Goal: Task Accomplishment & Management: Manage account settings

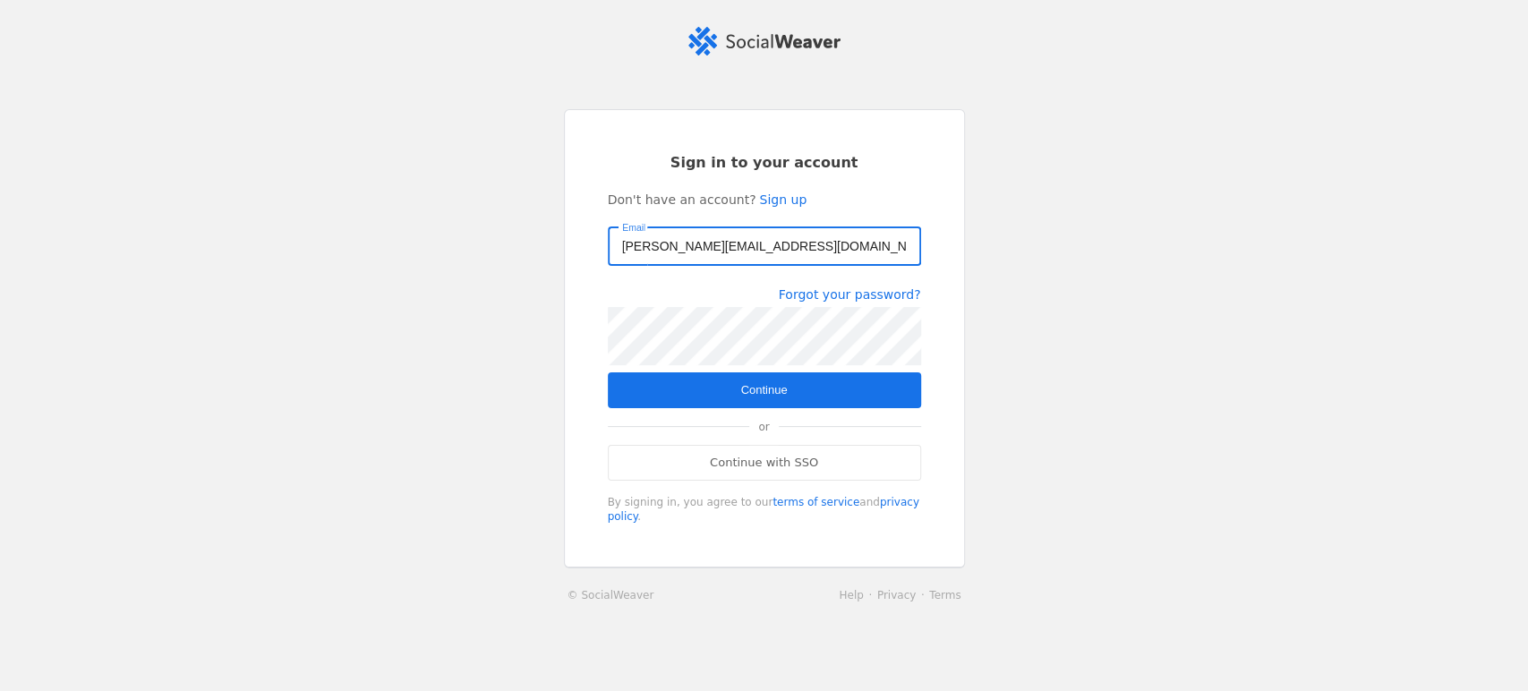
type input "[PERSON_NAME][EMAIL_ADDRESS][DOMAIN_NAME]"
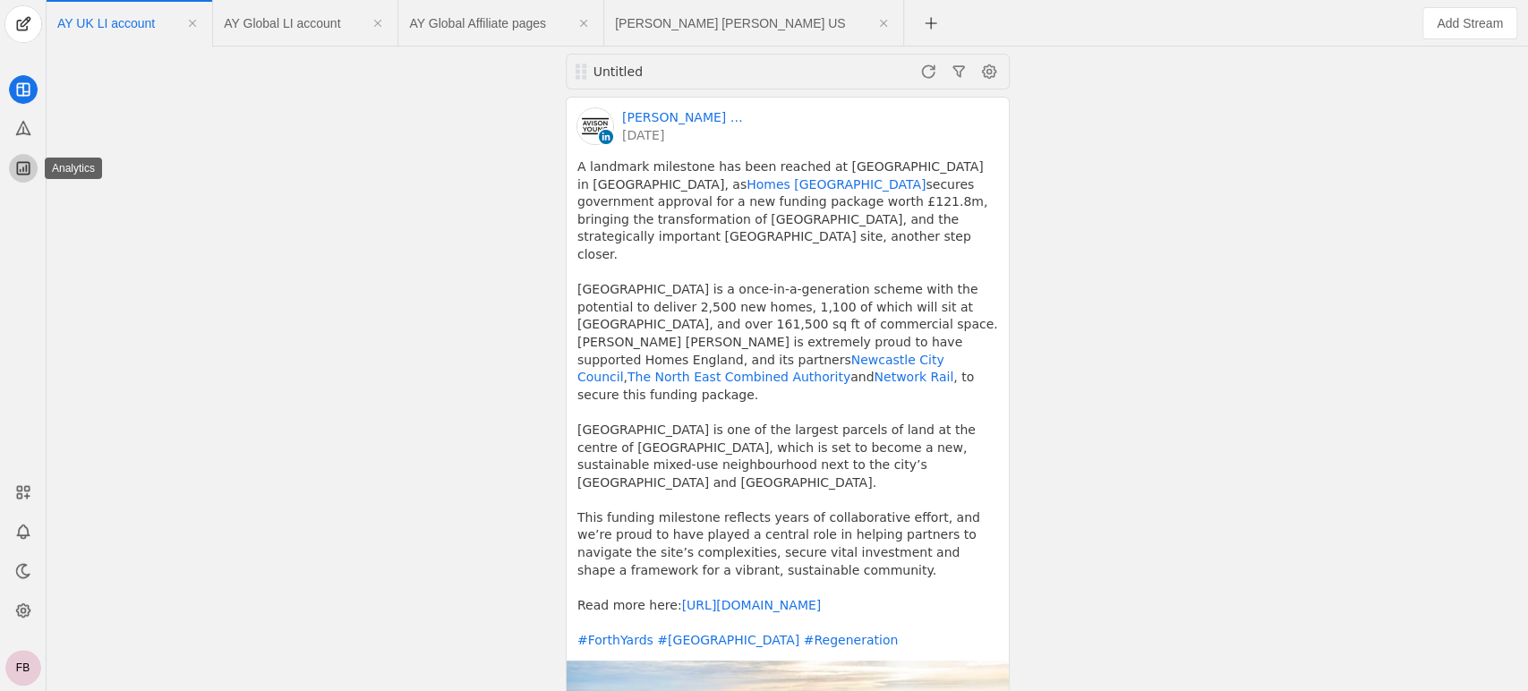
click at [19, 172] on icon at bounding box center [23, 168] width 18 height 18
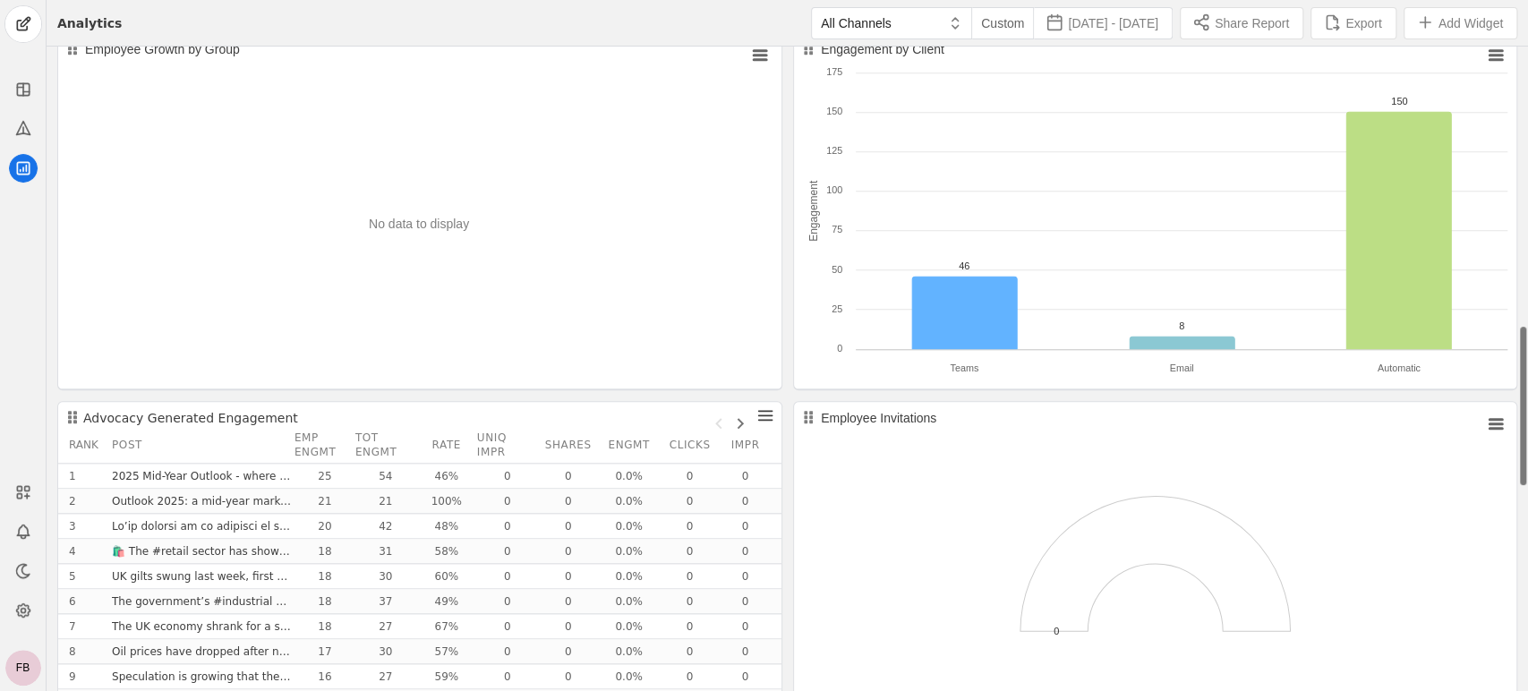
scroll to position [1217, 0]
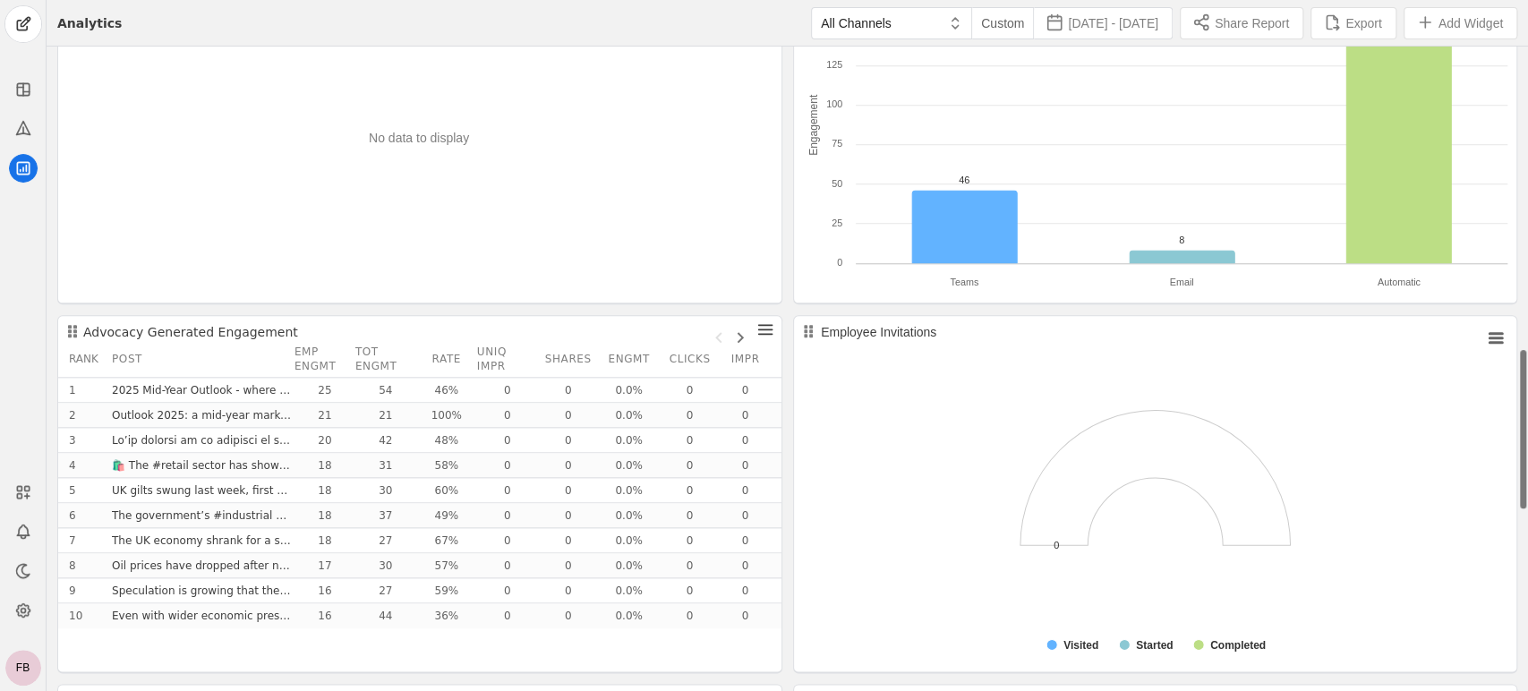
drag, startPoint x: 1523, startPoint y: 192, endPoint x: 1526, endPoint y: 494, distance: 301.7
click at [1526, 494] on div "Engagement Leaderboard All Employees Rank Employee Likes Shares Cmnts Total 1 […" at bounding box center [787, 125] width 1481 height 2592
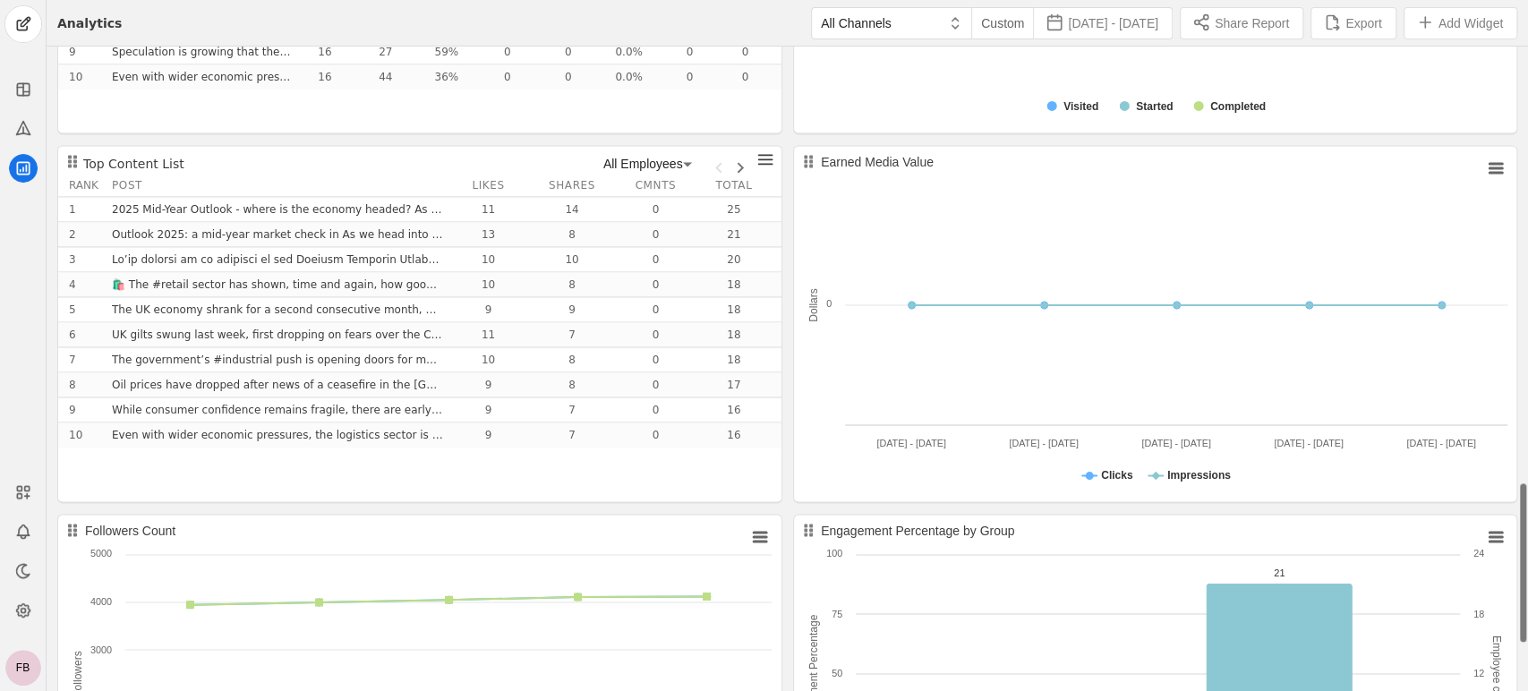
scroll to position [1947, 0]
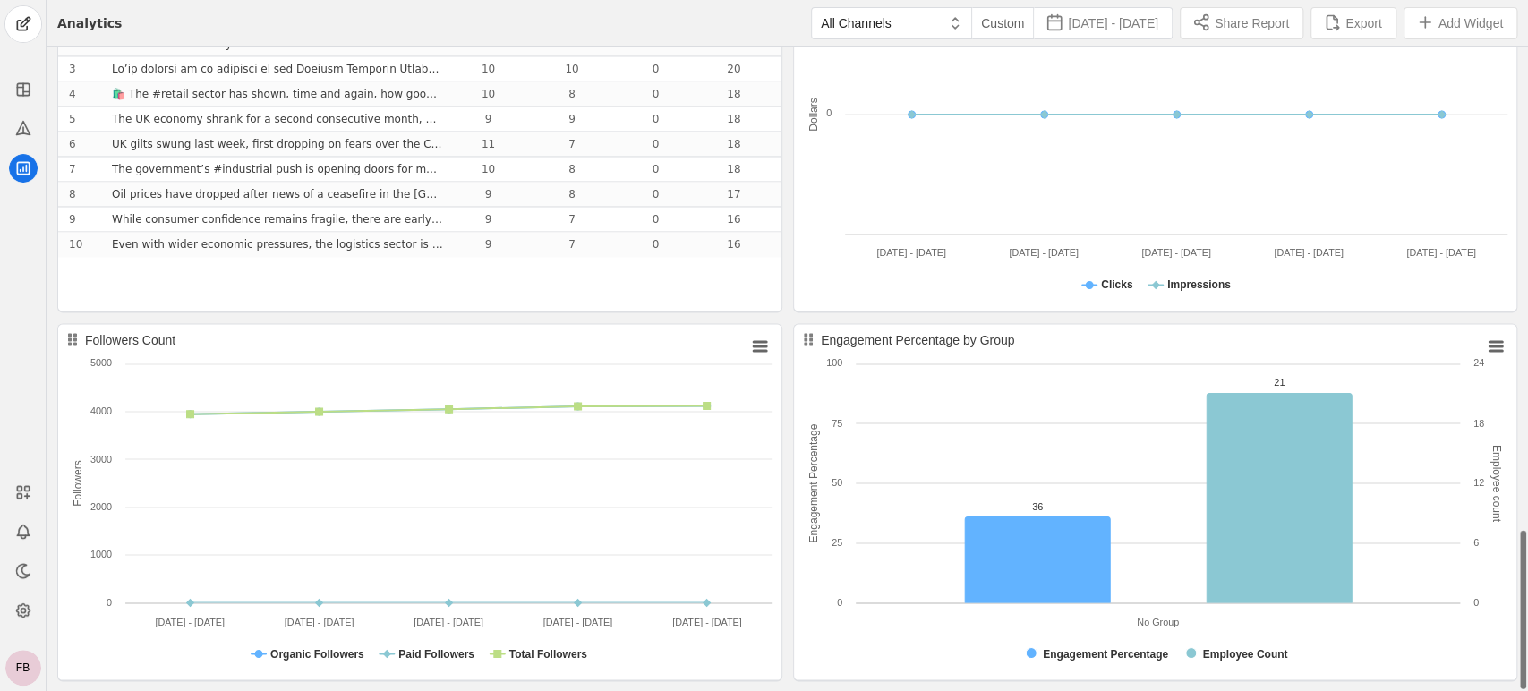
drag, startPoint x: 1523, startPoint y: 380, endPoint x: 1482, endPoint y: 562, distance: 187.0
drag, startPoint x: 1524, startPoint y: 581, endPoint x: 1525, endPoint y: 600, distance: 18.8
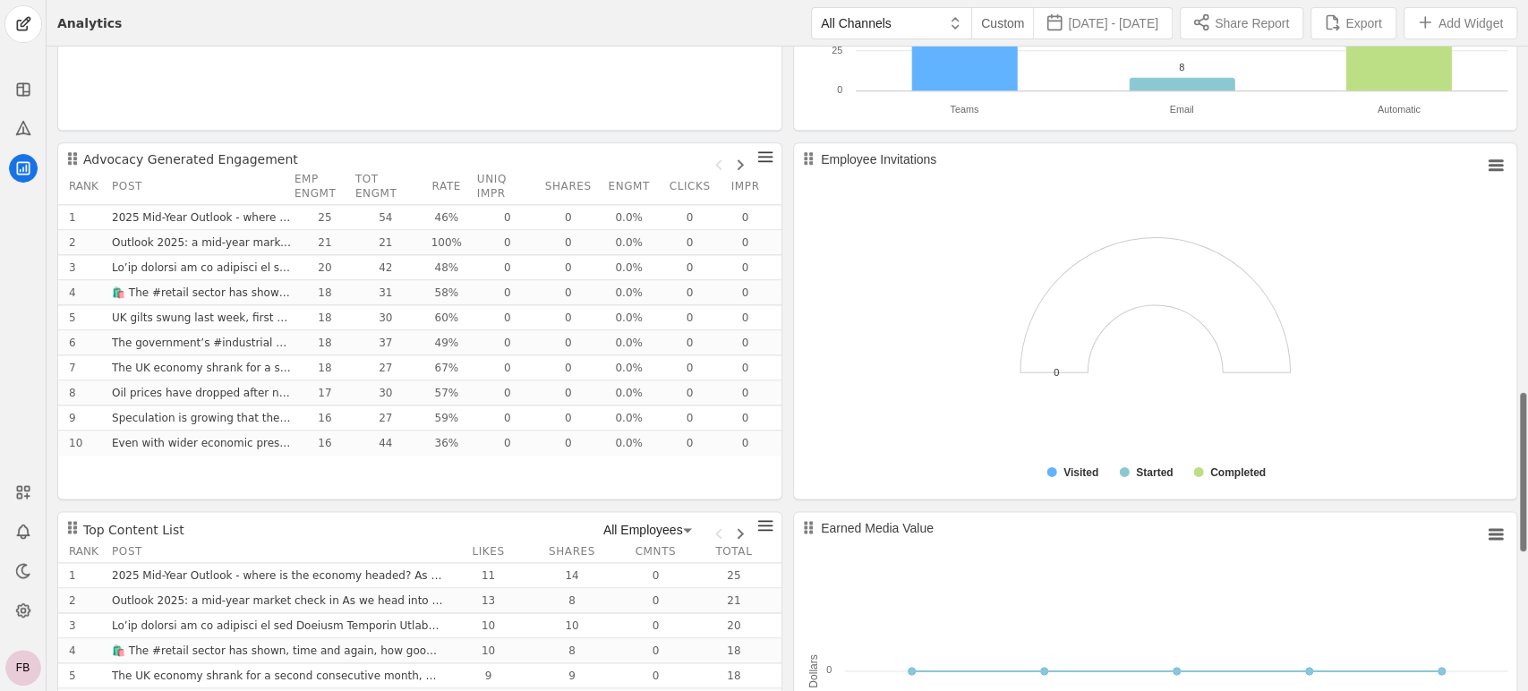
scroll to position [1387, 0]
drag, startPoint x: 1522, startPoint y: 567, endPoint x: 1526, endPoint y: 428, distance: 138.8
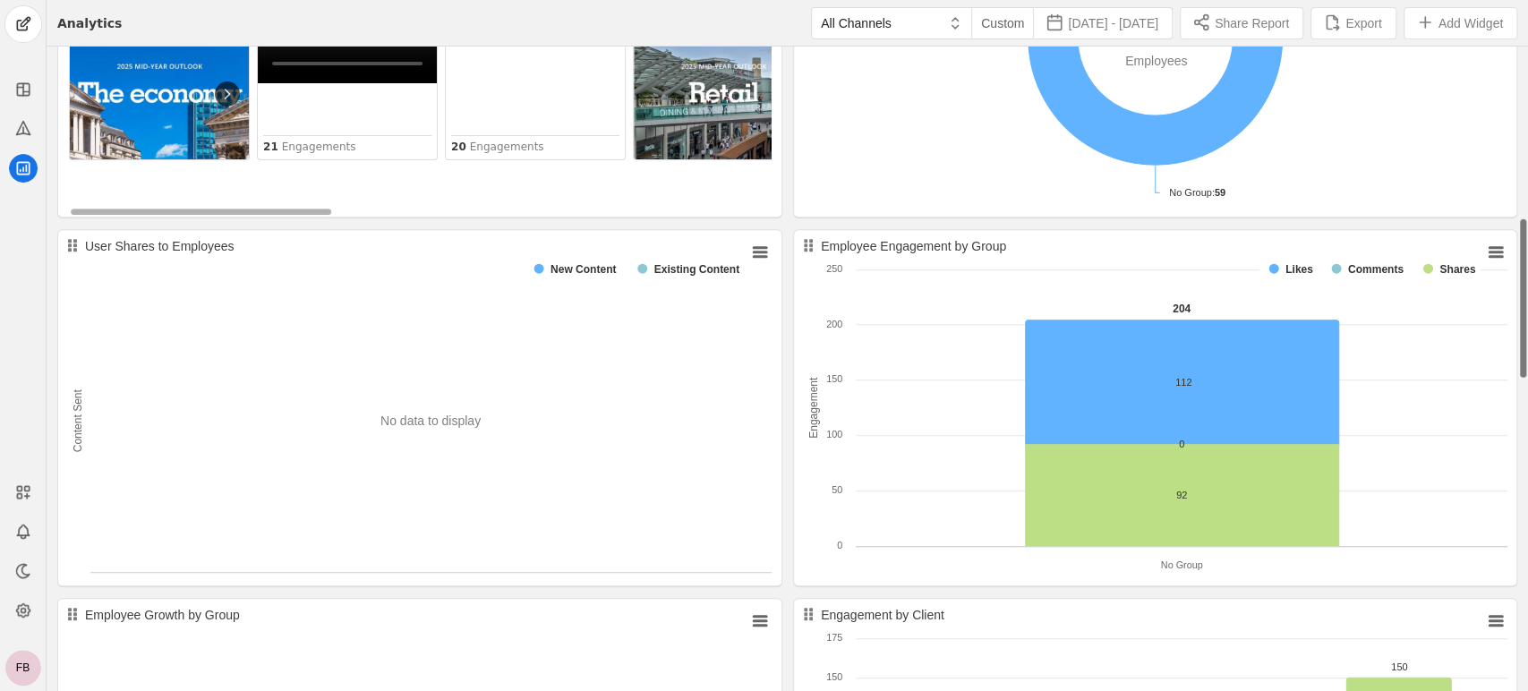
drag, startPoint x: 1525, startPoint y: 466, endPoint x: 1523, endPoint y: 232, distance: 234.5
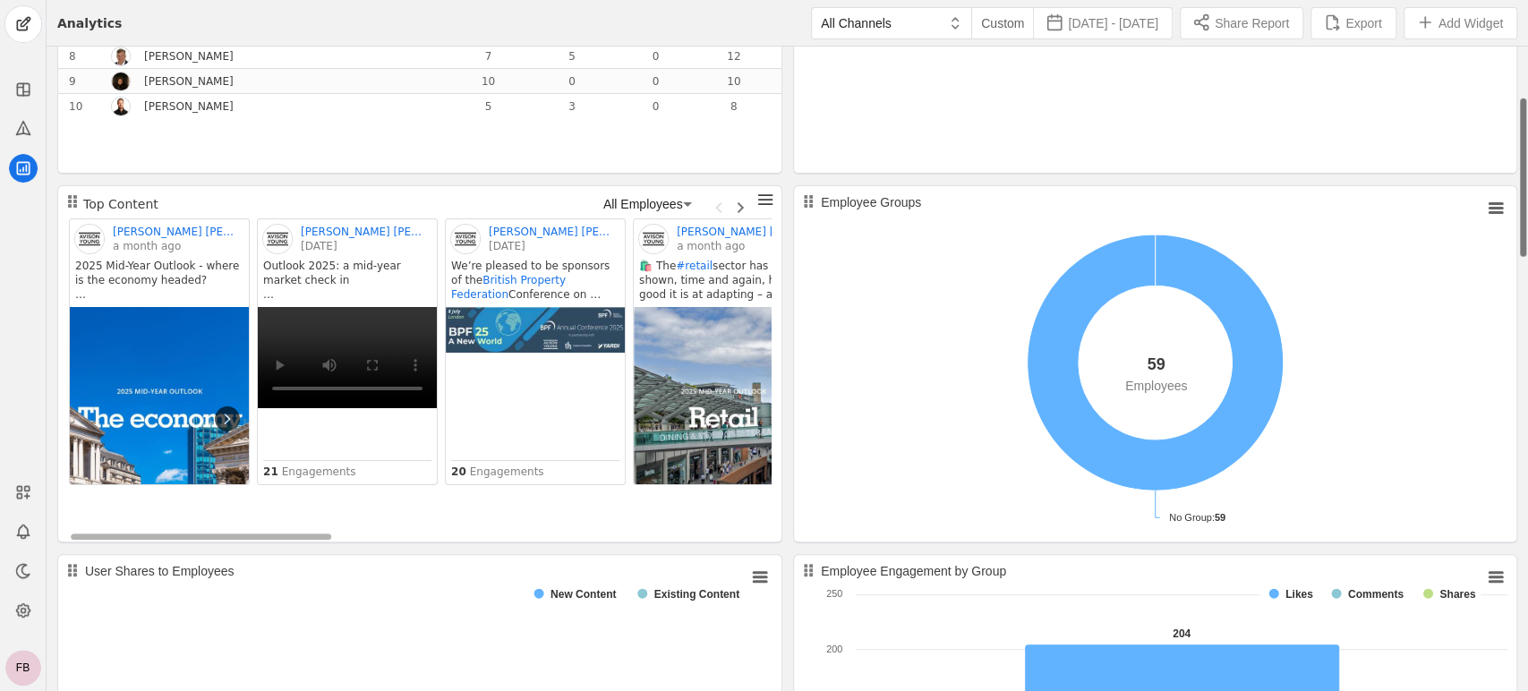
scroll to position [0, 0]
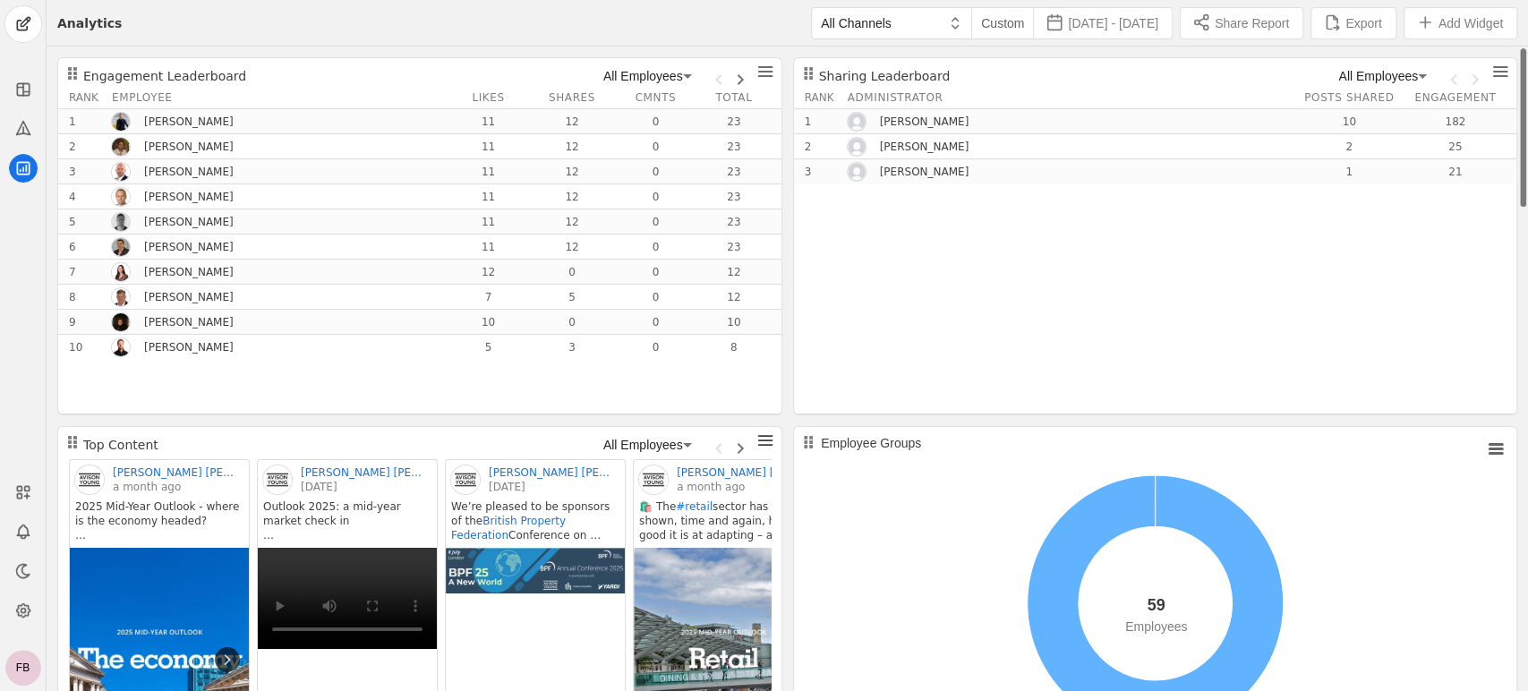
drag, startPoint x: 1525, startPoint y: 260, endPoint x: 1504, endPoint y: 52, distance: 209.7
click at [18, 612] on icon at bounding box center [22, 610] width 13 height 13
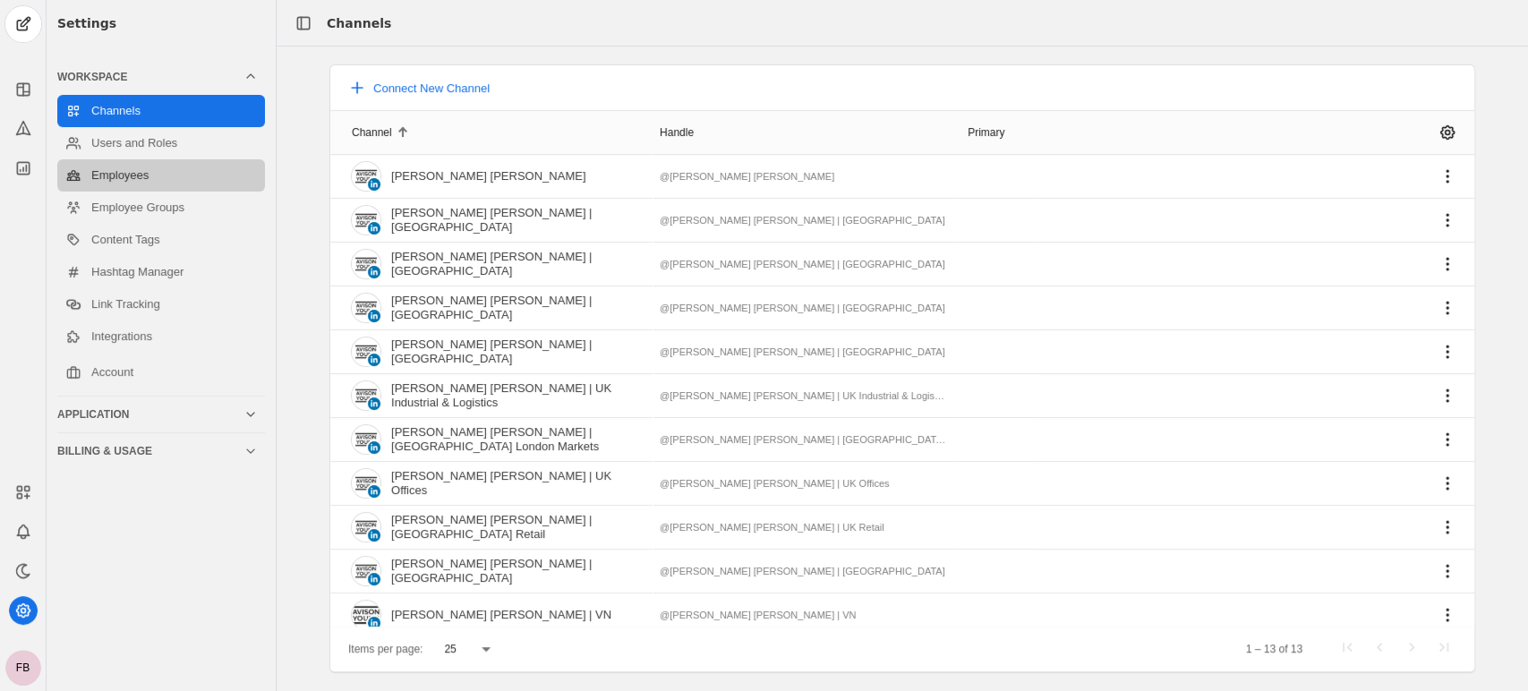
click at [120, 172] on link "Employees" at bounding box center [161, 175] width 208 height 32
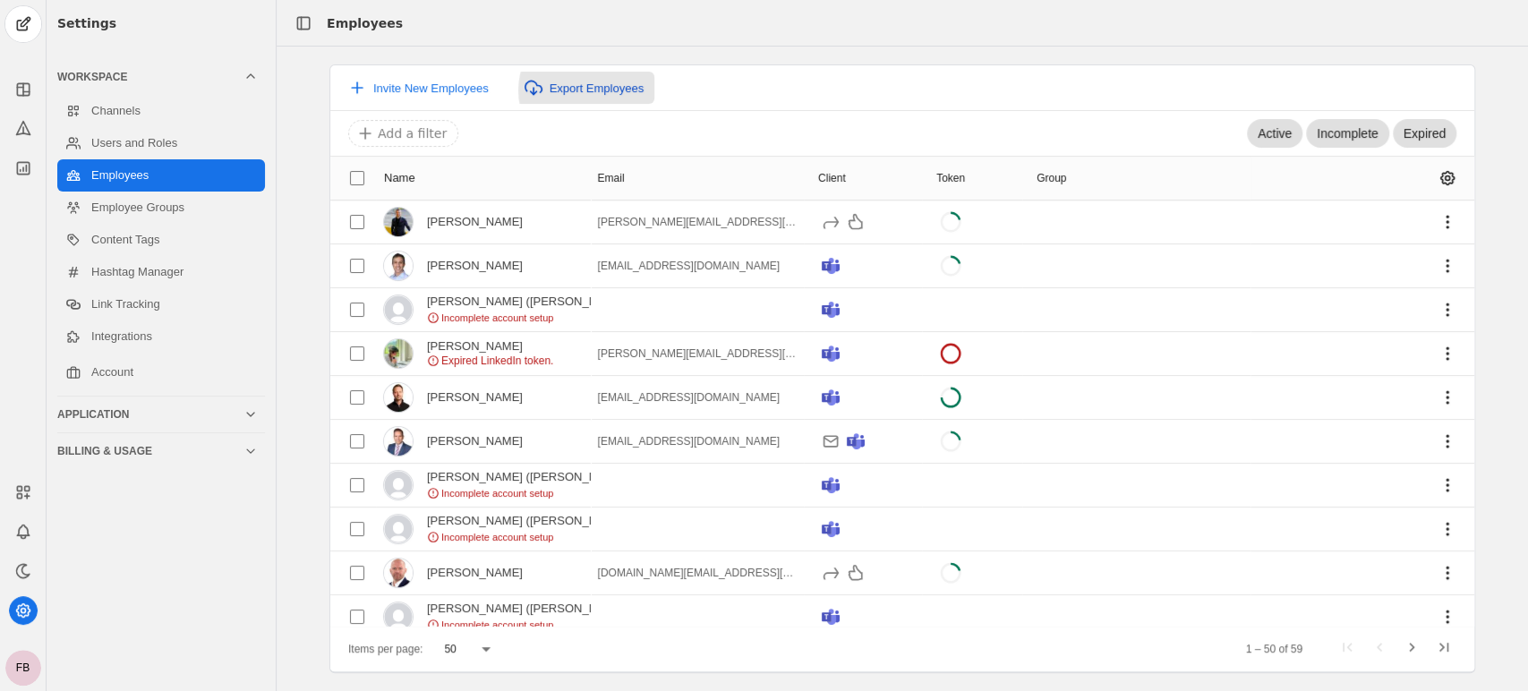
click at [592, 90] on span "Export Employees" at bounding box center [597, 87] width 95 height 13
click at [831, 22] on div at bounding box center [960, 23] width 1114 height 46
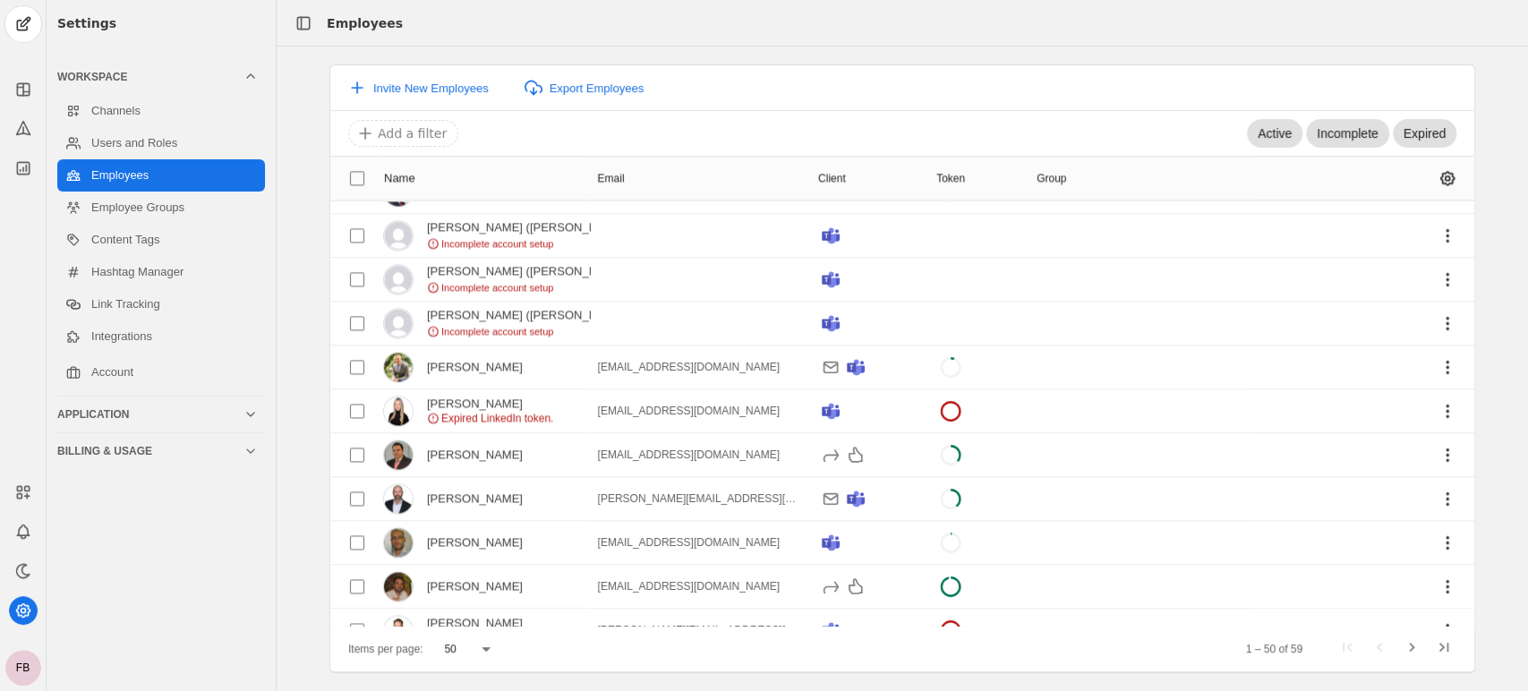
scroll to position [1762, 0]
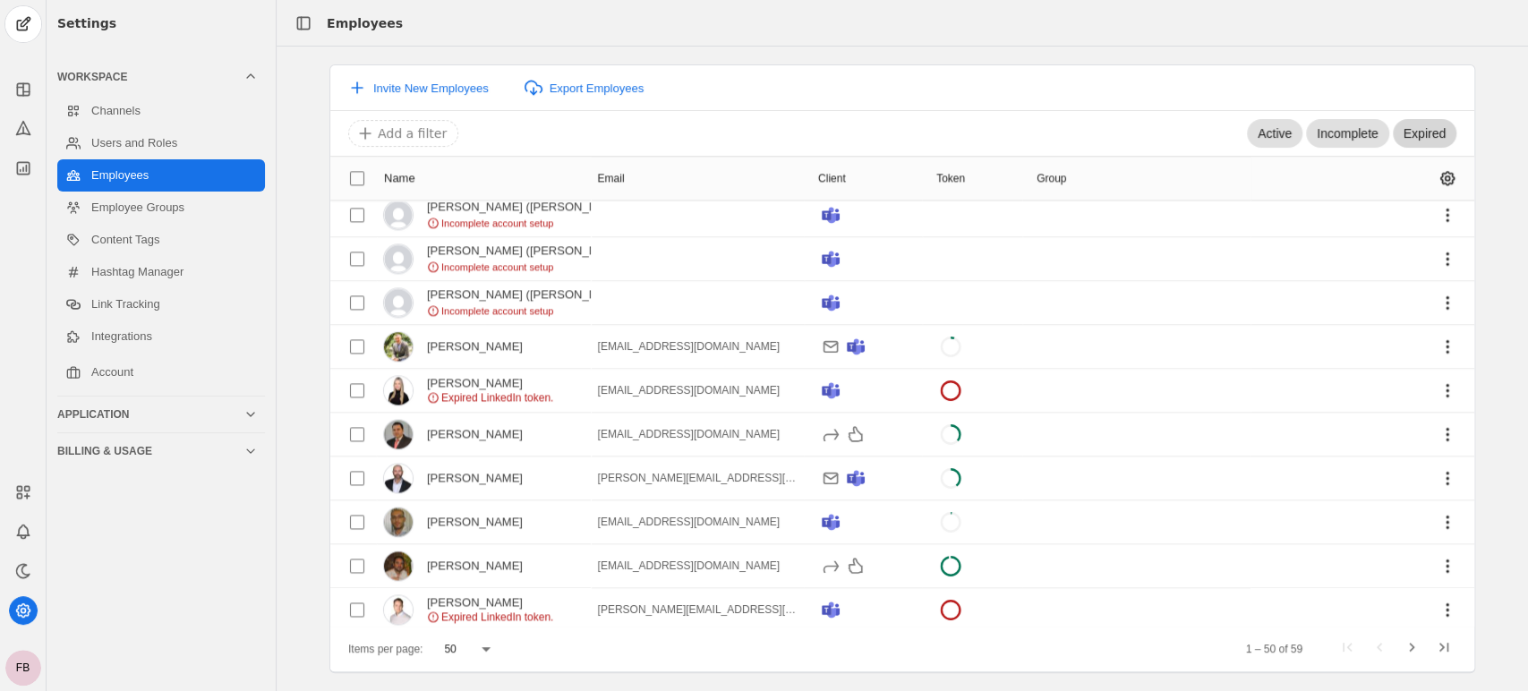
click at [1434, 127] on span "Expired" at bounding box center [1425, 133] width 42 height 18
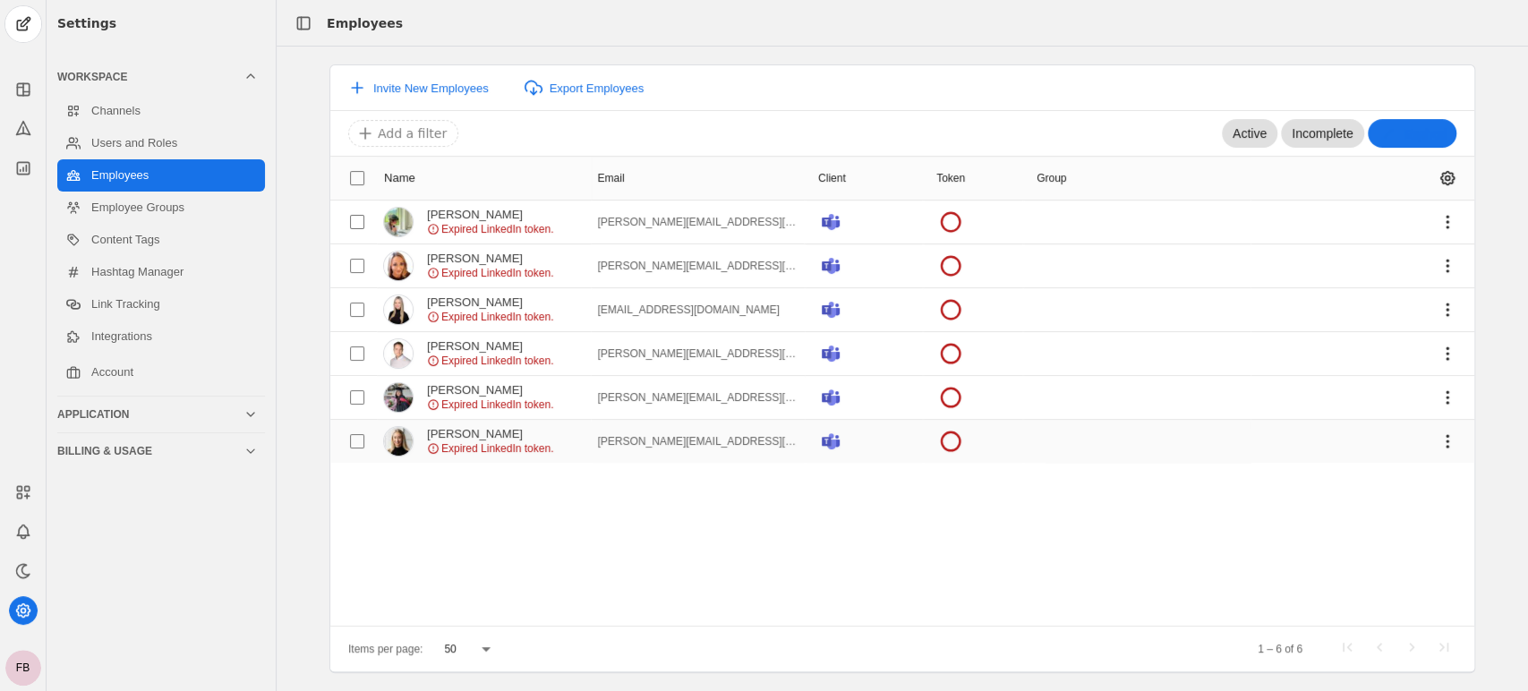
drag, startPoint x: 587, startPoint y: 512, endPoint x: 679, endPoint y: 441, distance: 116.2
click at [587, 512] on div "Name Email Client Token Group [PERSON_NAME] Expired LinkedIn token. [PERSON_NAM…" at bounding box center [902, 391] width 1144 height 470
click at [1308, 136] on span "Incomplete" at bounding box center [1322, 133] width 61 height 18
click at [1407, 127] on span "Expired" at bounding box center [1425, 133] width 42 height 18
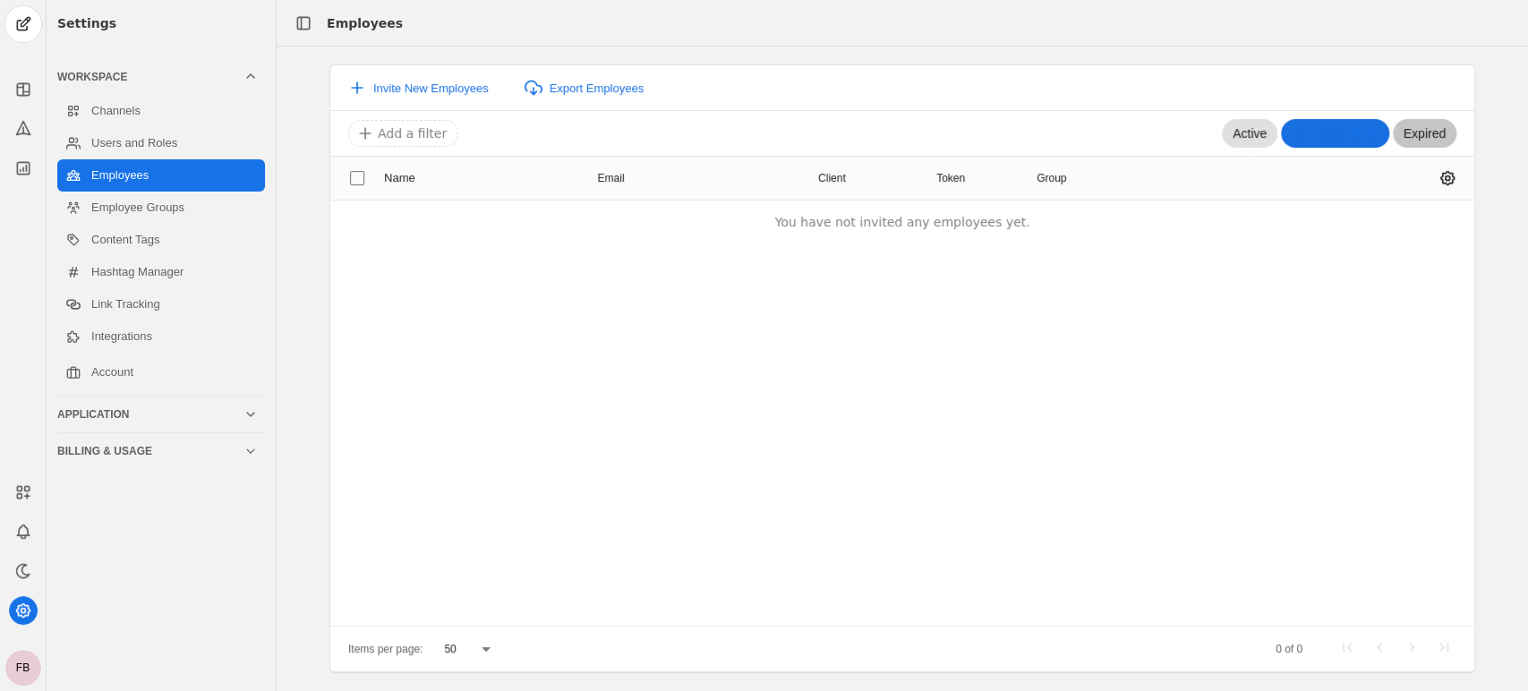
click at [1316, 134] on button "Incomplete" at bounding box center [1334, 133] width 107 height 25
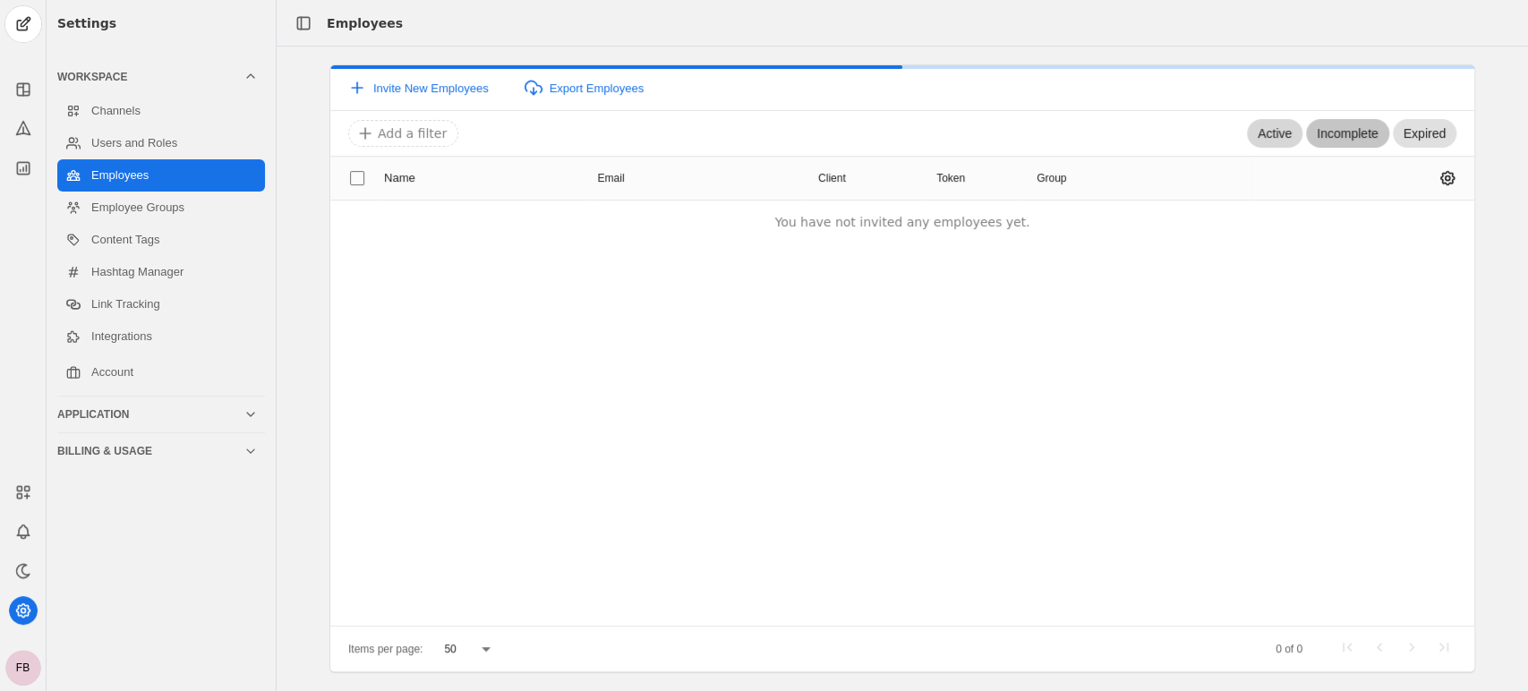
click at [1262, 135] on span "Active" at bounding box center [1275, 133] width 34 height 18
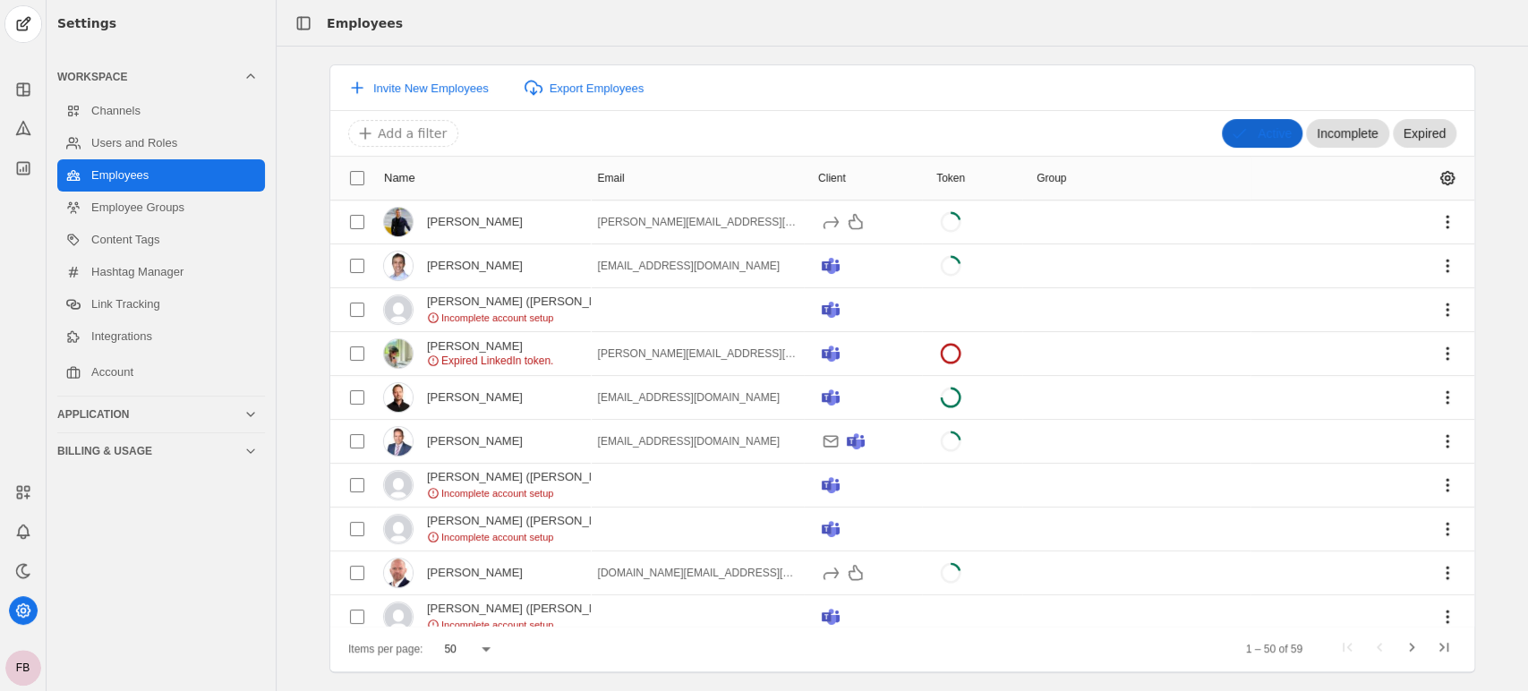
click at [1242, 144] on button "Active" at bounding box center [1262, 133] width 81 height 25
click at [1352, 134] on span "Incomplete" at bounding box center [1347, 133] width 61 height 18
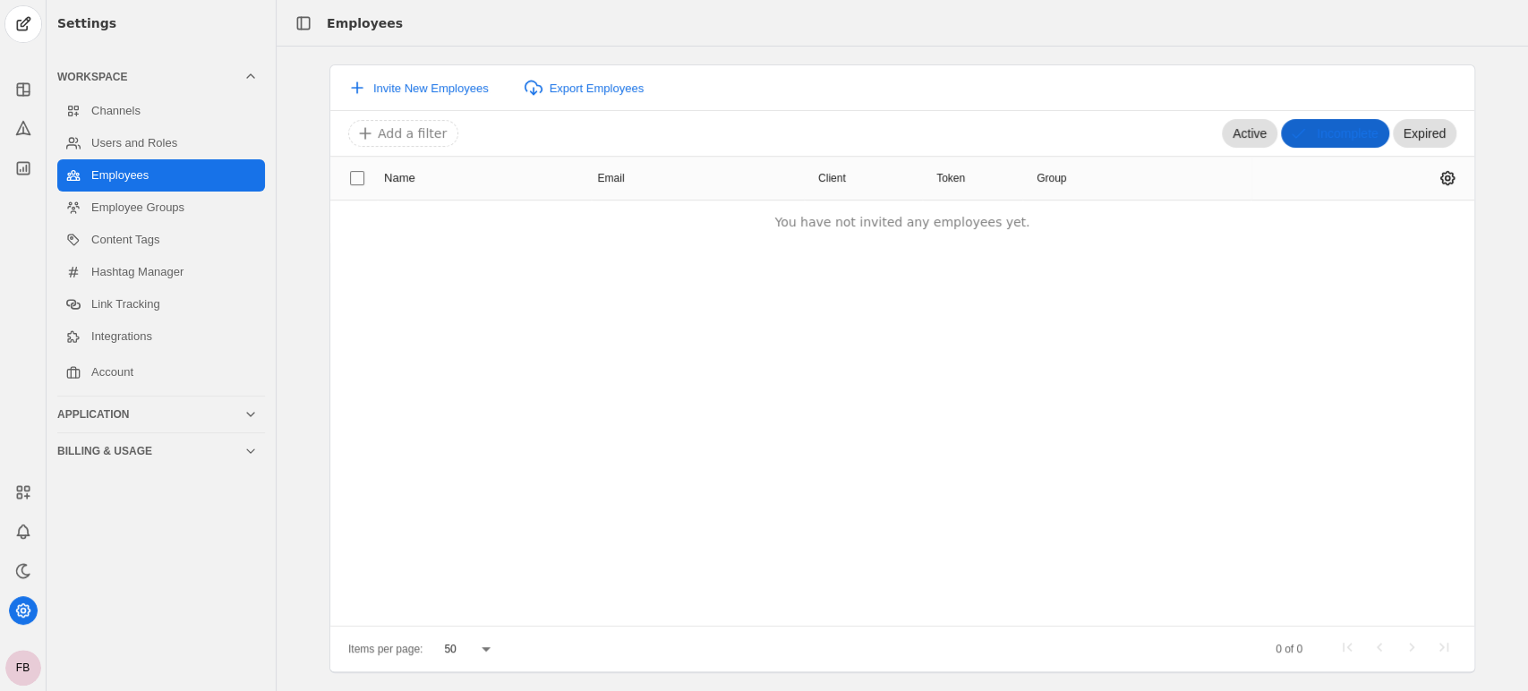
click at [1302, 132] on button "Incomplete" at bounding box center [1334, 133] width 107 height 25
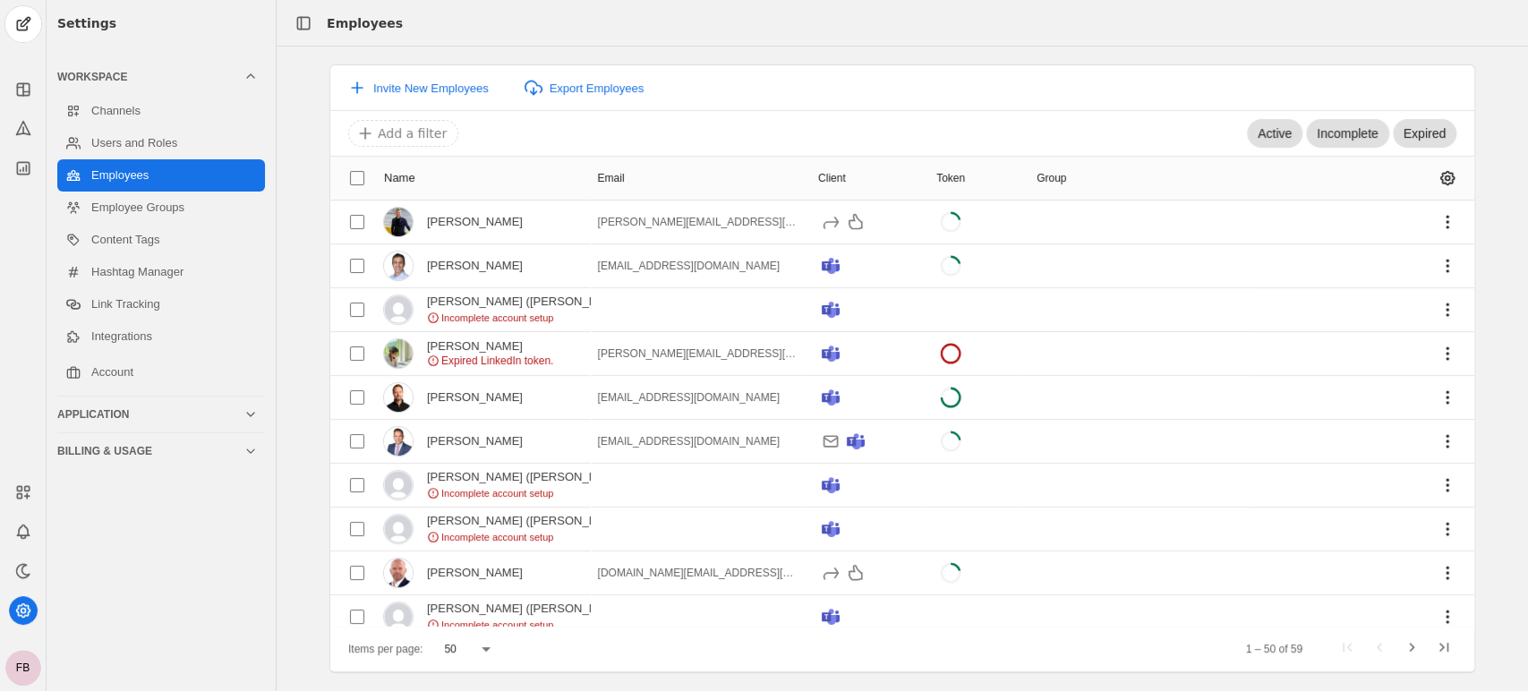
click at [790, 32] on div at bounding box center [960, 23] width 1114 height 46
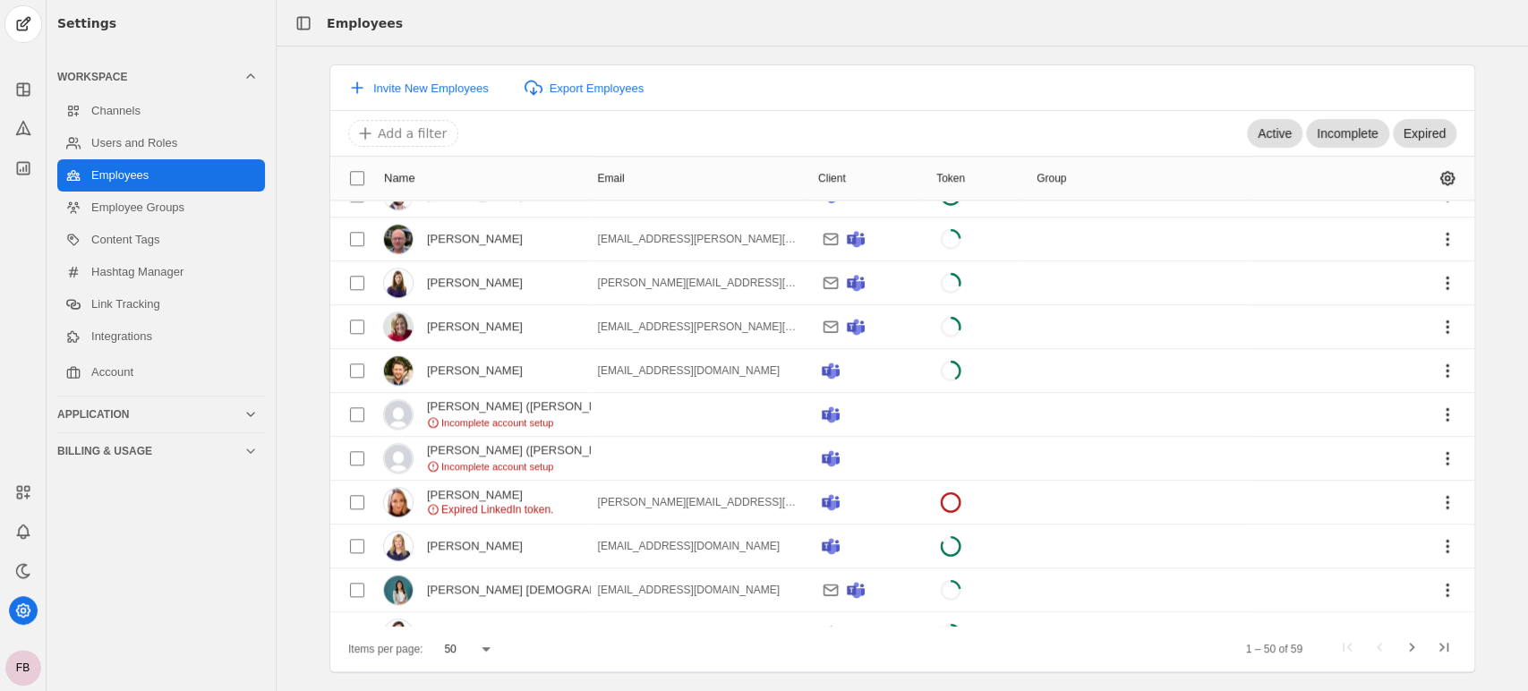
scroll to position [1172, 0]
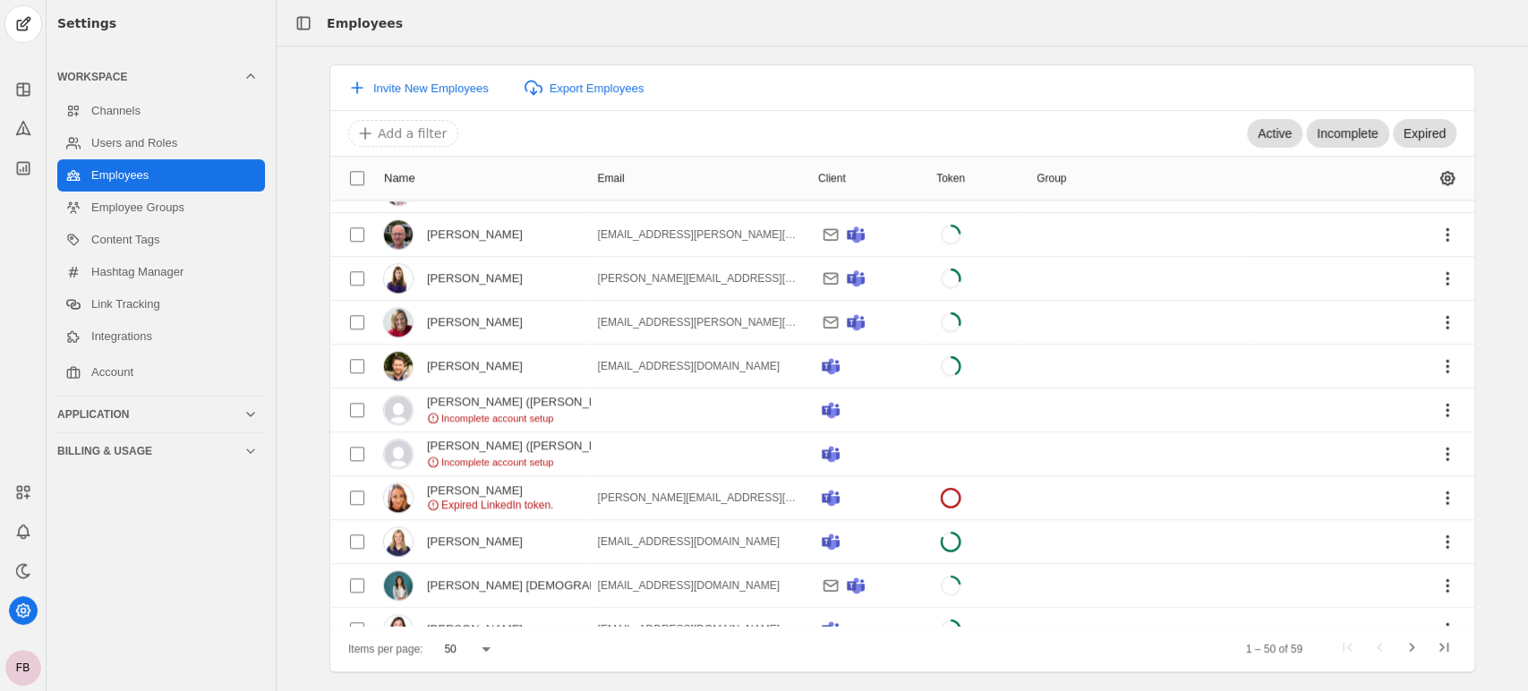
click at [201, 588] on div "Settings Workspace Channels Users and Roles Employees Employee Groups Content T…" at bounding box center [161, 345] width 229 height 691
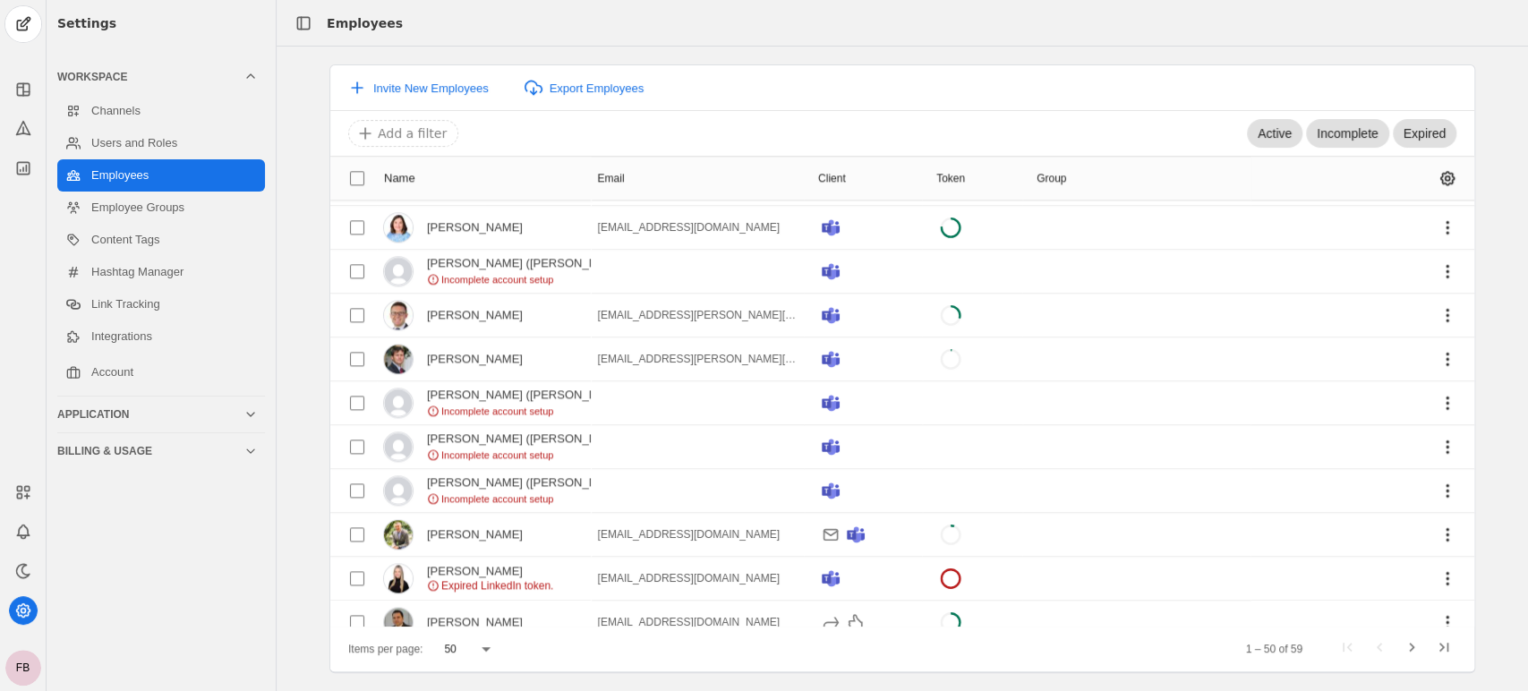
scroll to position [1576, 0]
drag, startPoint x: 307, startPoint y: 588, endPoint x: 408, endPoint y: 548, distance: 108.9
click at [307, 588] on div "Invite New Employees Export Employees Active Incomplete Expired Add a filter Na…" at bounding box center [902, 368] width 1251 height 609
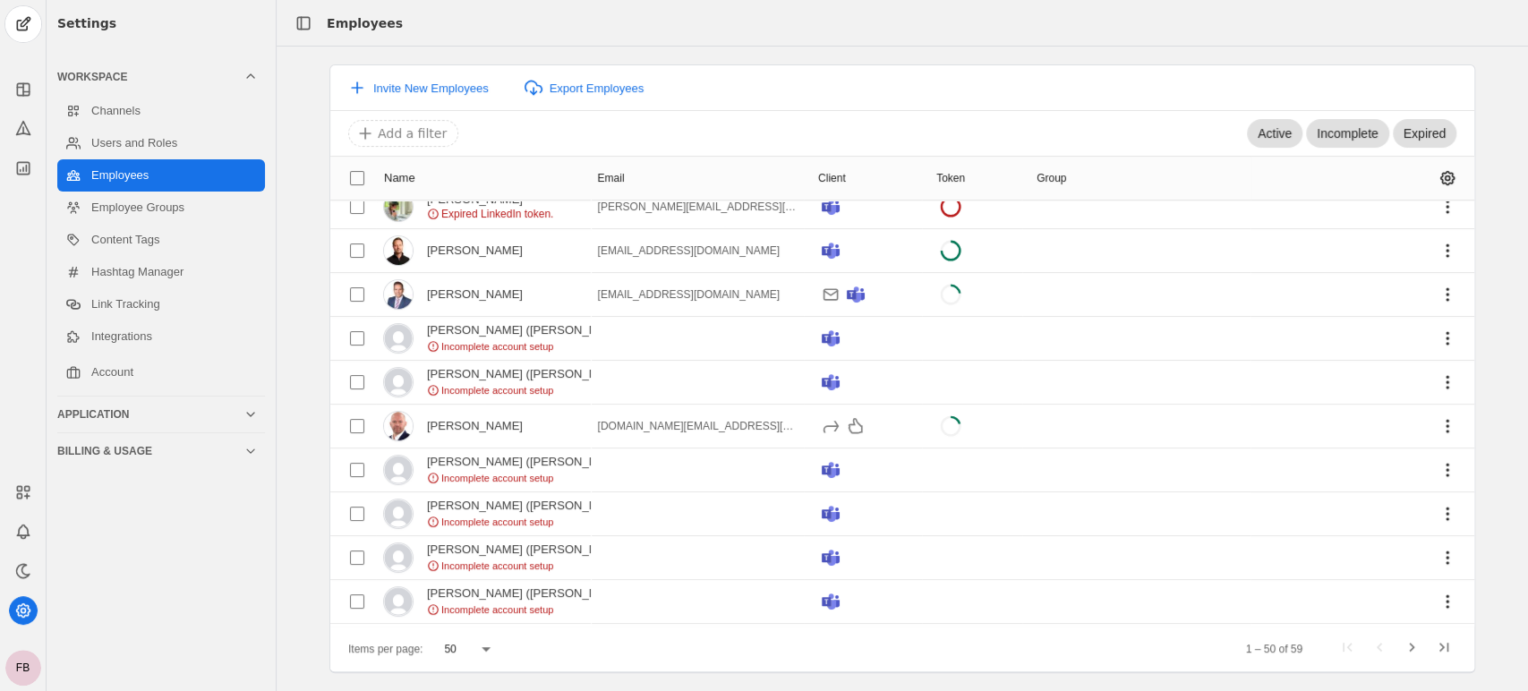
scroll to position [148, 0]
click at [250, 614] on div "Settings Workspace Channels Users and Roles Employees Employee Groups Content T…" at bounding box center [161, 345] width 229 height 691
click at [21, 170] on icon at bounding box center [23, 168] width 18 height 18
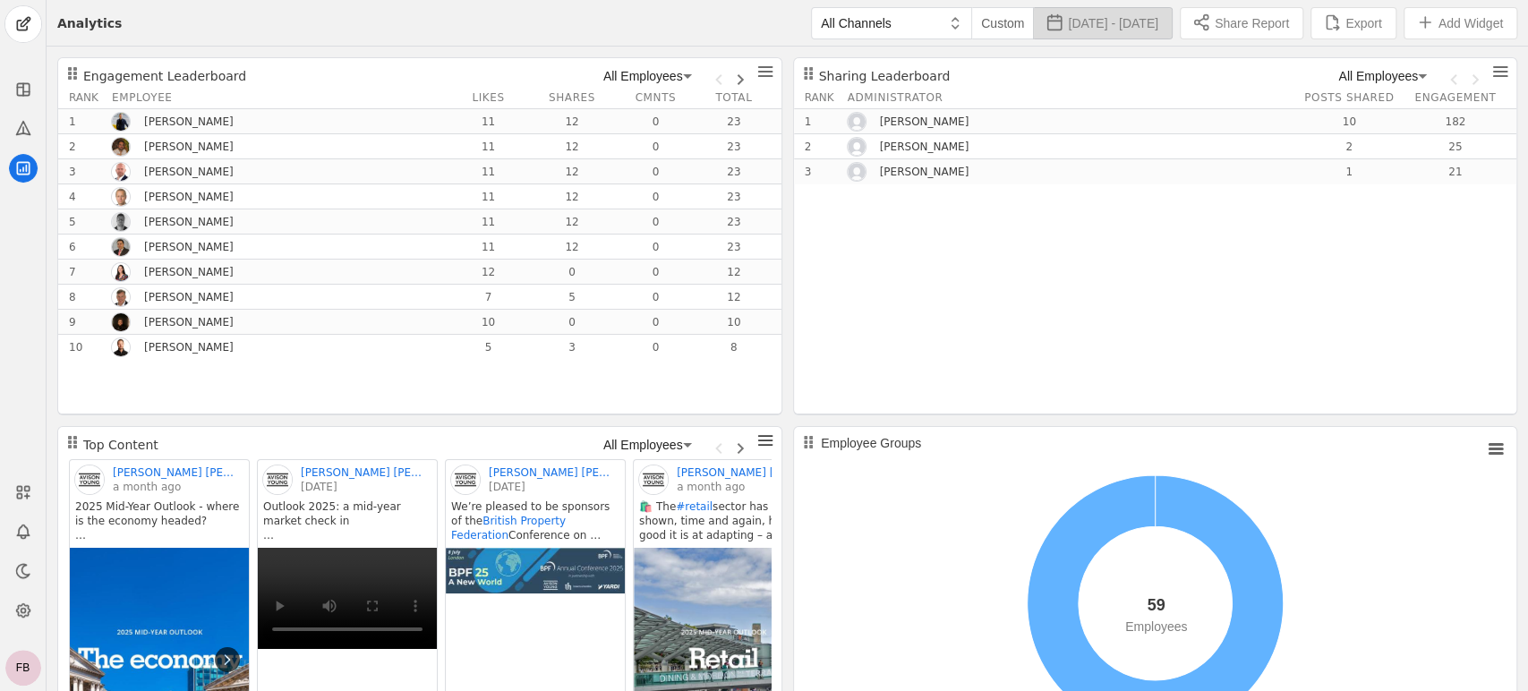
click at [1110, 28] on span "[DATE] - [DATE]" at bounding box center [1113, 23] width 90 height 18
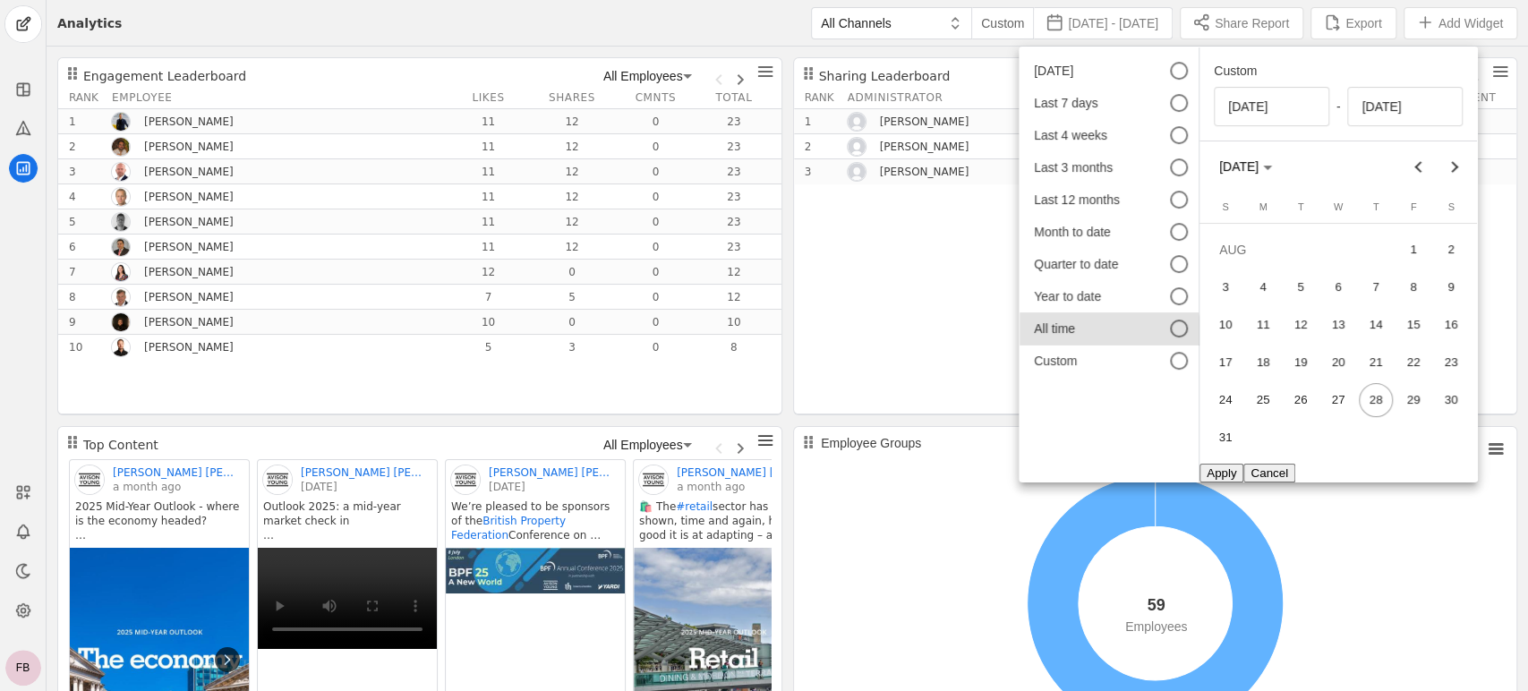
click at [1054, 333] on div "All time" at bounding box center [1089, 329] width 111 height 18
type input "[DATE]"
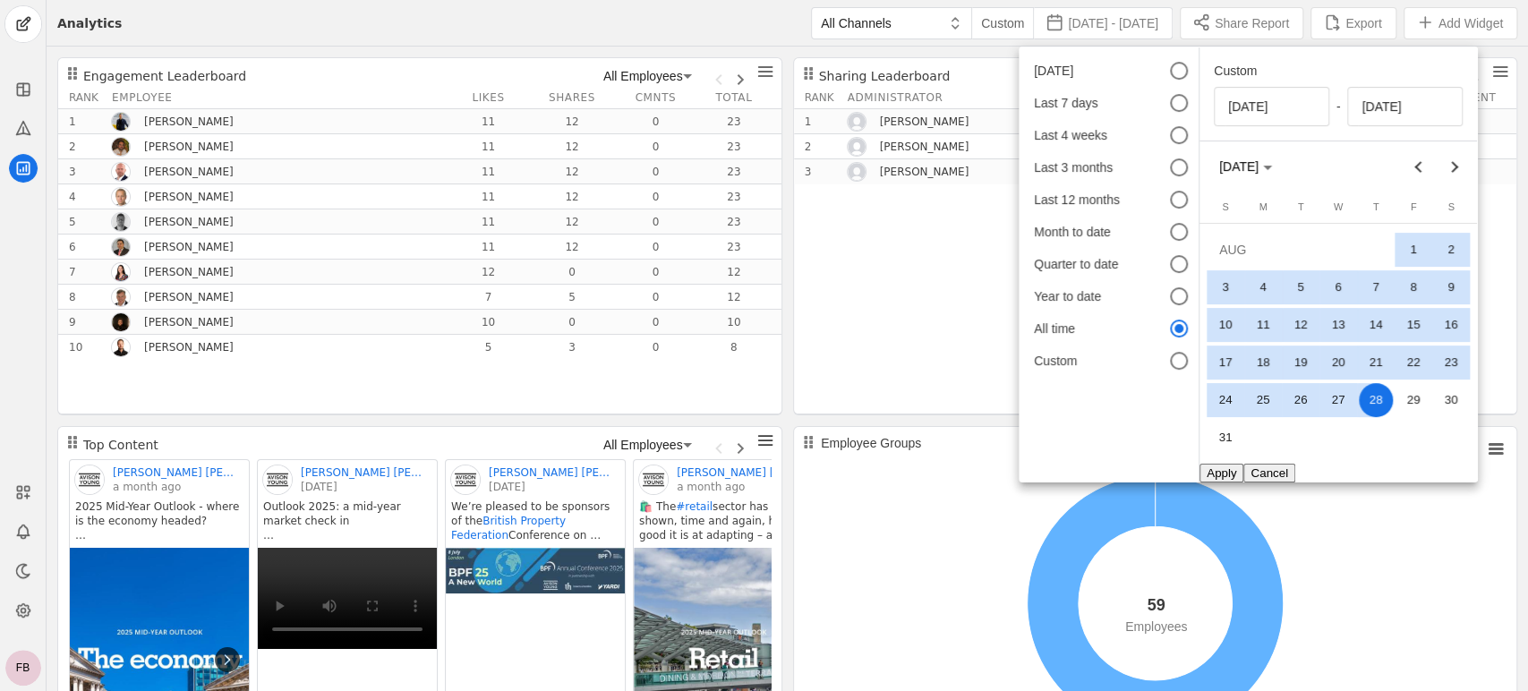
click at [1217, 474] on button "Apply" at bounding box center [1221, 472] width 44 height 19
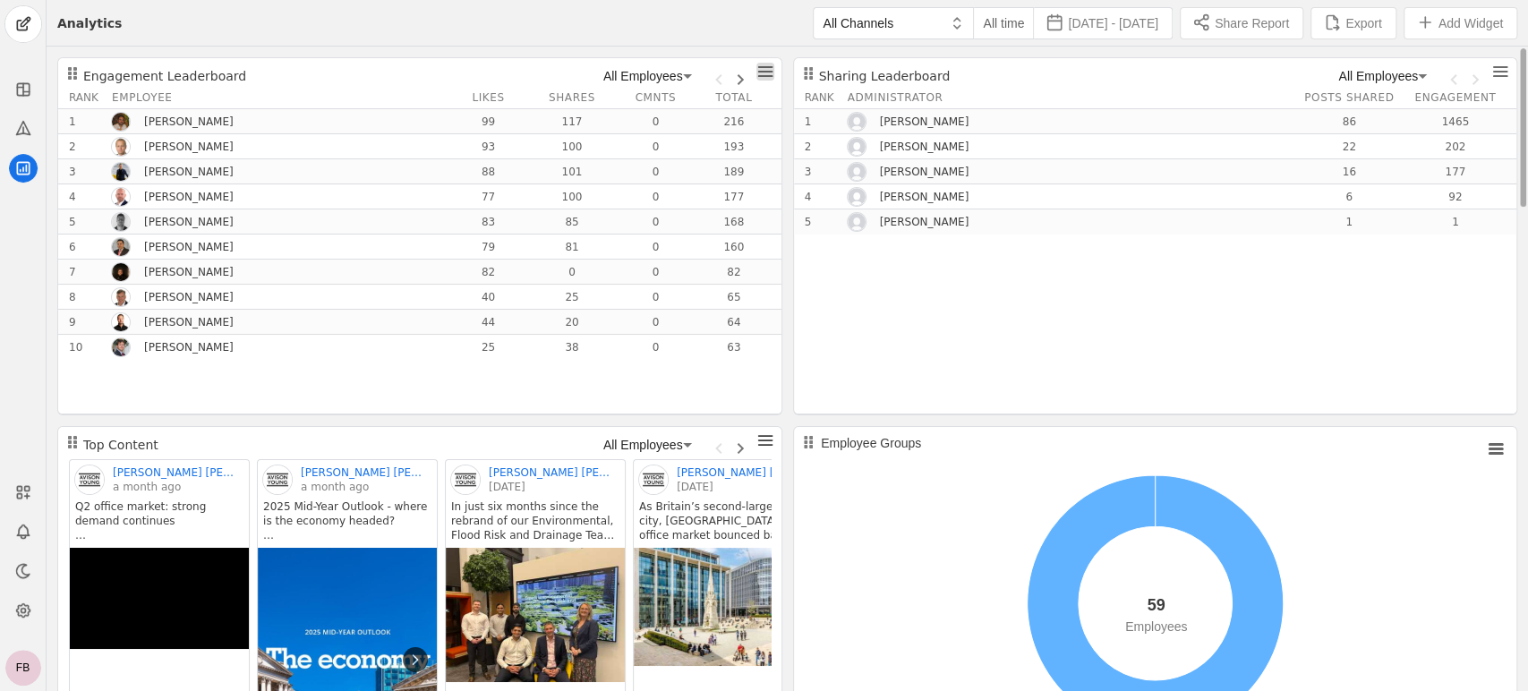
click at [763, 75] on span "undefined" at bounding box center [765, 72] width 18 height 18
click at [724, 165] on span "Widget Settings" at bounding box center [715, 158] width 90 height 18
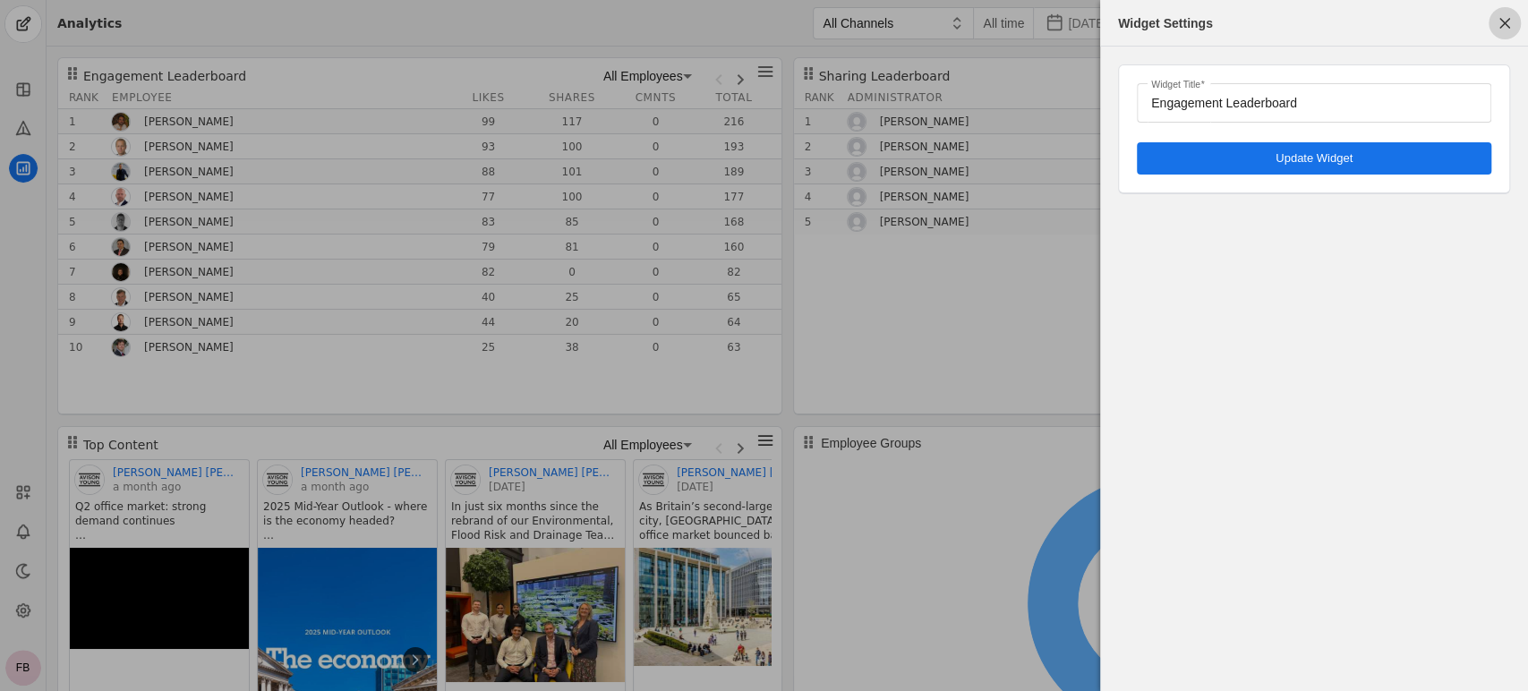
click at [1509, 28] on span "button" at bounding box center [1505, 23] width 32 height 32
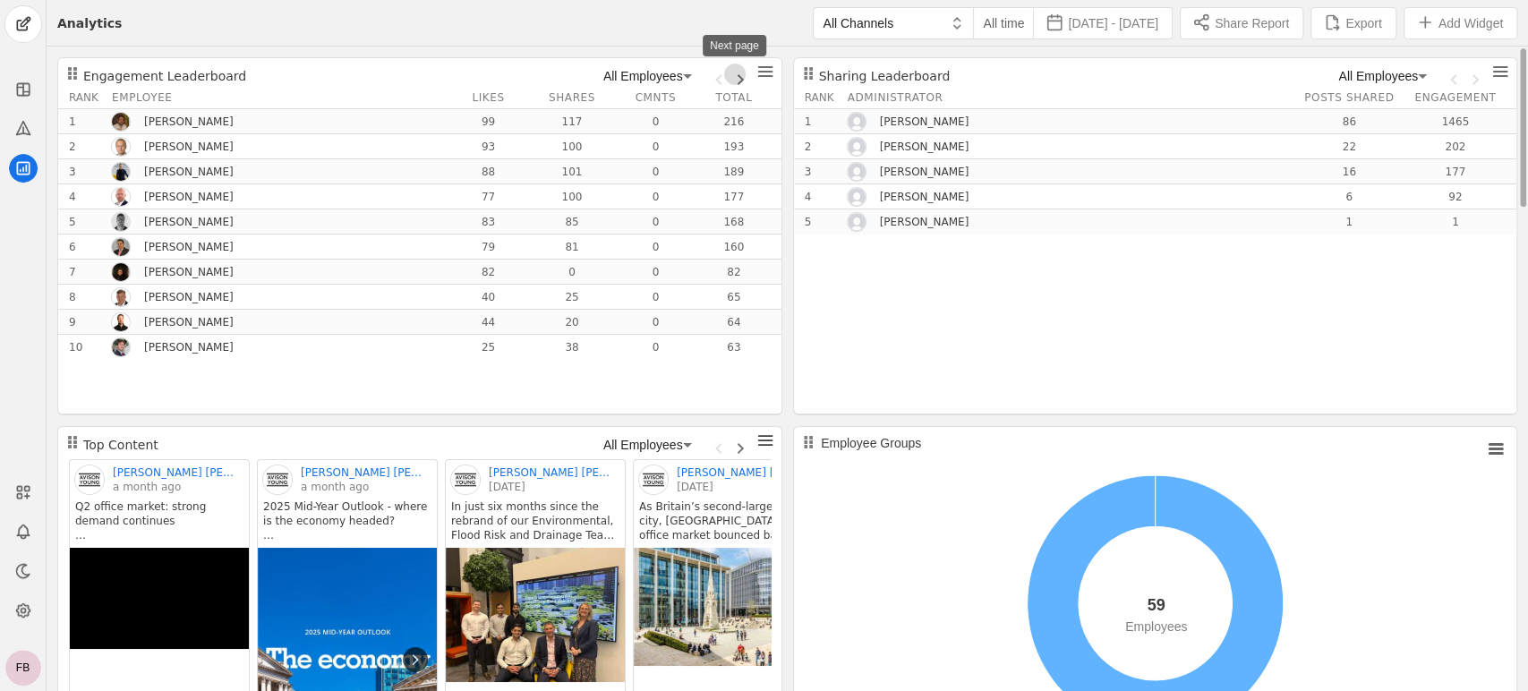
click at [738, 81] on span "Next page" at bounding box center [734, 74] width 21 height 21
click at [739, 80] on span "Next page" at bounding box center [734, 74] width 21 height 21
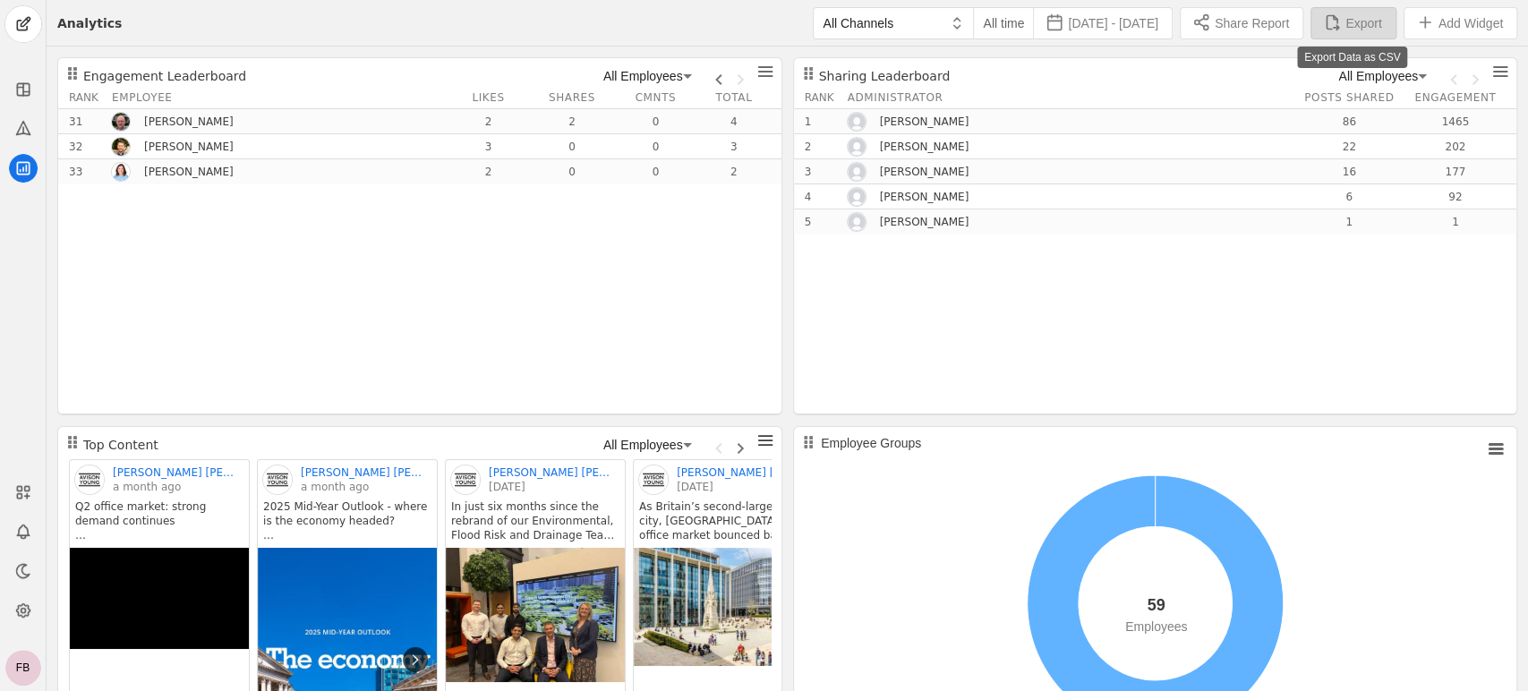
click at [1346, 25] on span "Export" at bounding box center [1363, 23] width 36 height 18
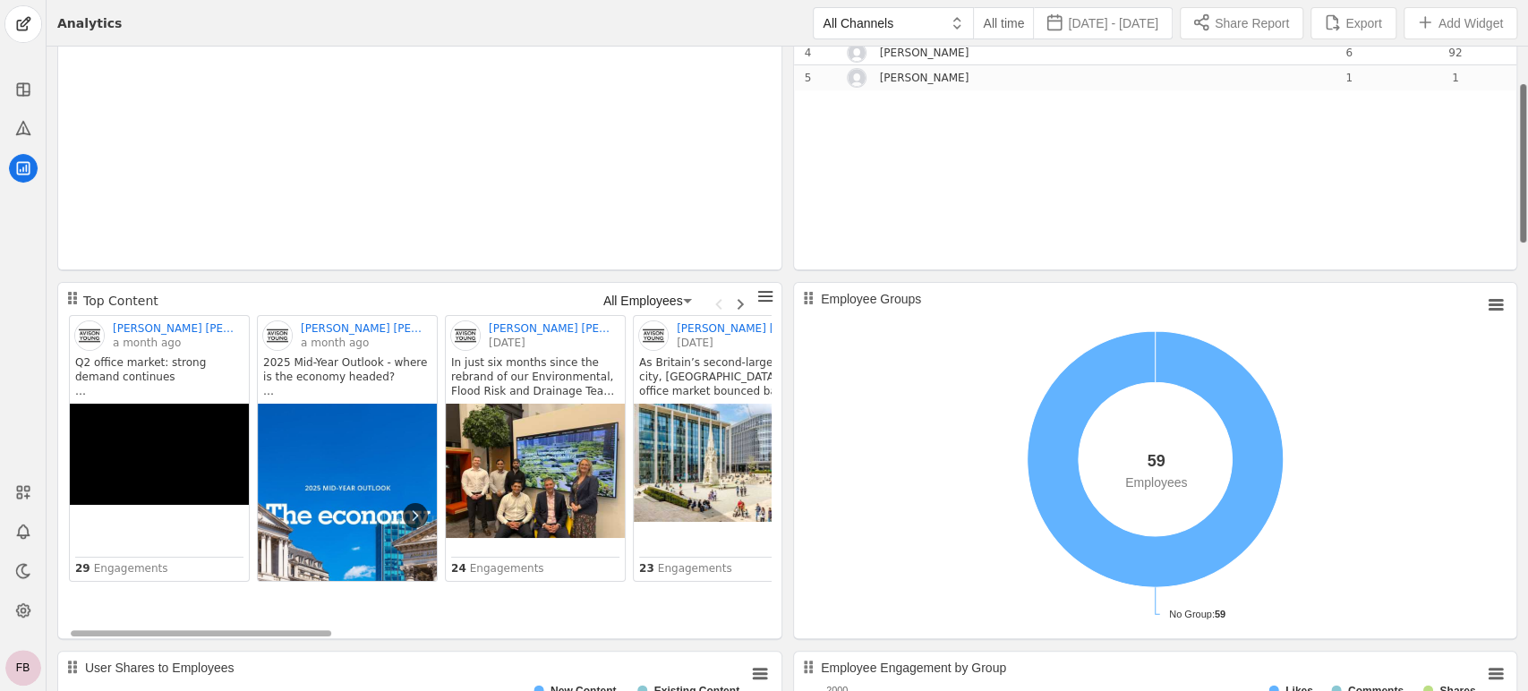
scroll to position [148, 0]
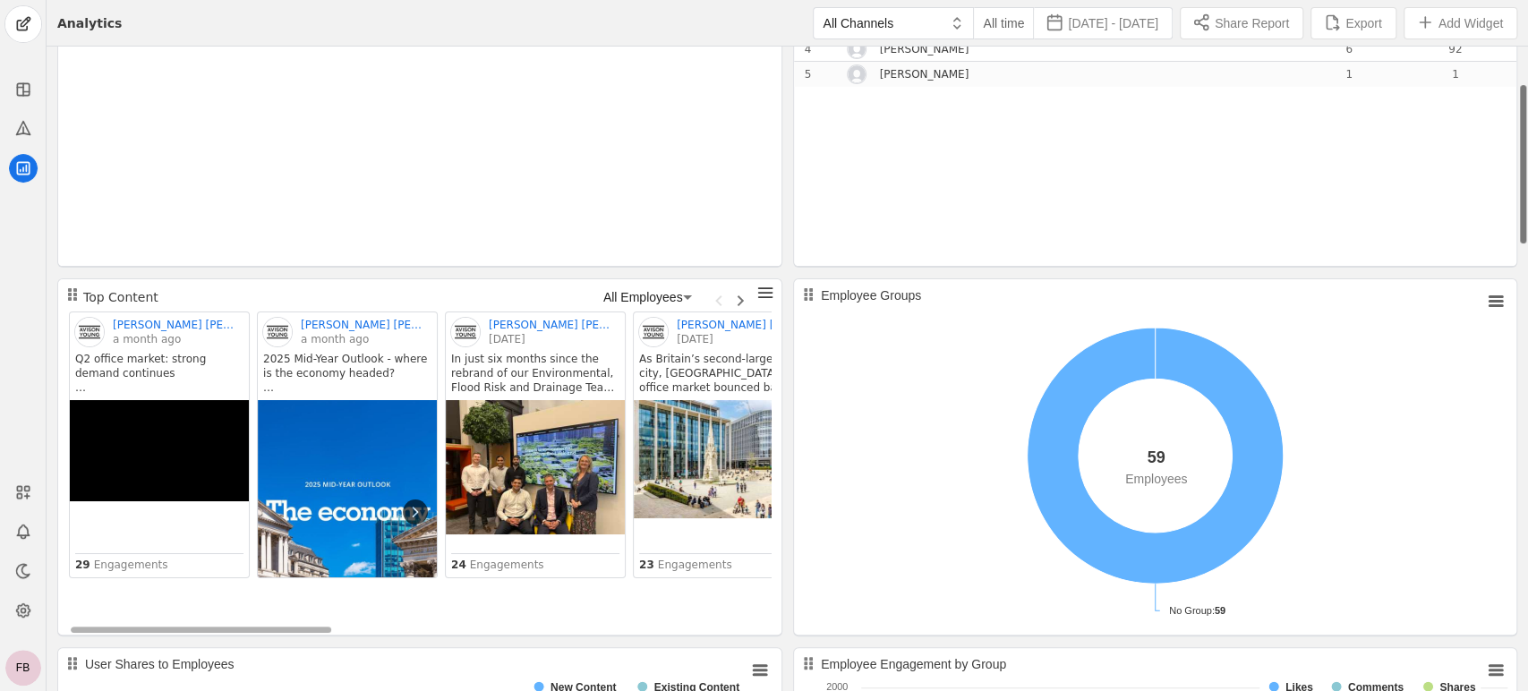
drag, startPoint x: 1522, startPoint y: 192, endPoint x: 1525, endPoint y: 228, distance: 36.9
click at [685, 298] on icon at bounding box center [687, 296] width 21 height 21
drag, startPoint x: 1524, startPoint y: 237, endPoint x: 1525, endPoint y: 246, distance: 9.0
click at [1525, 246] on div at bounding box center [764, 345] width 1528 height 691
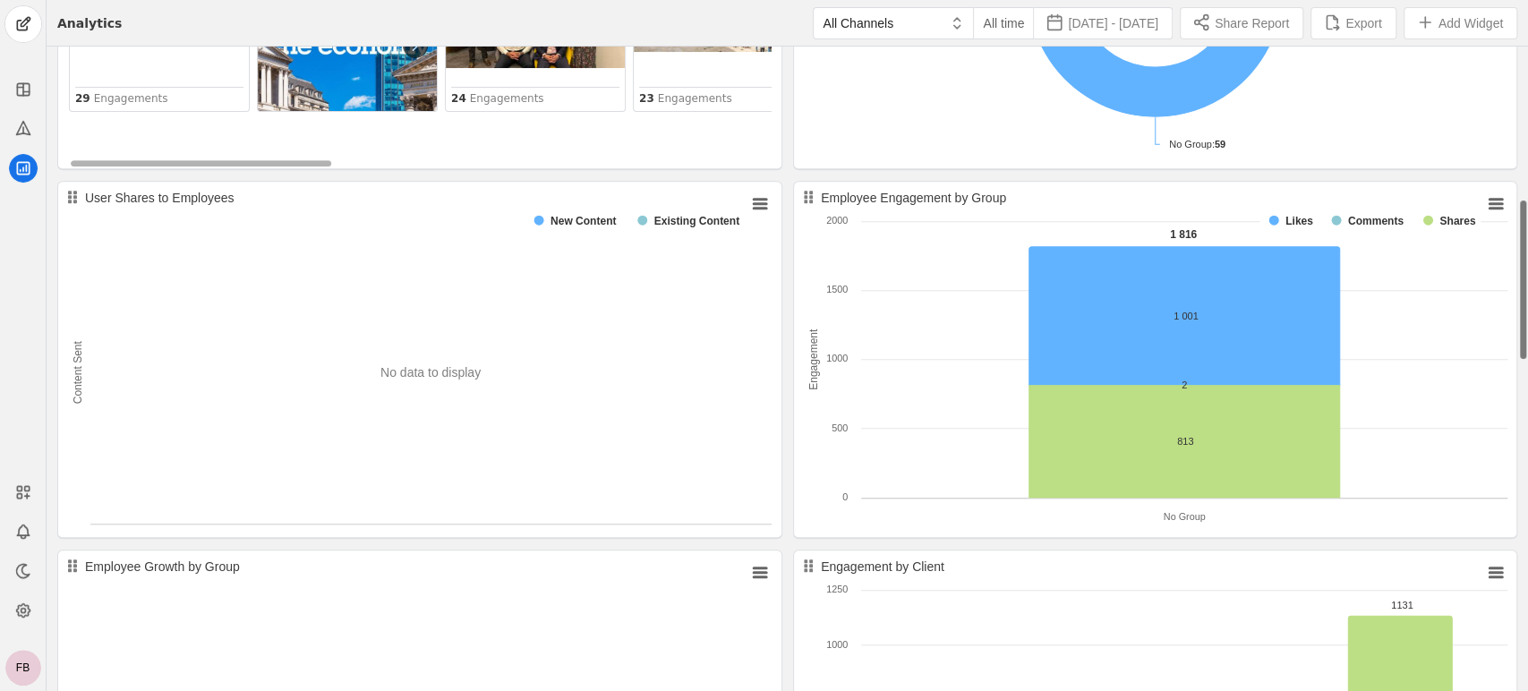
scroll to position [617, 0]
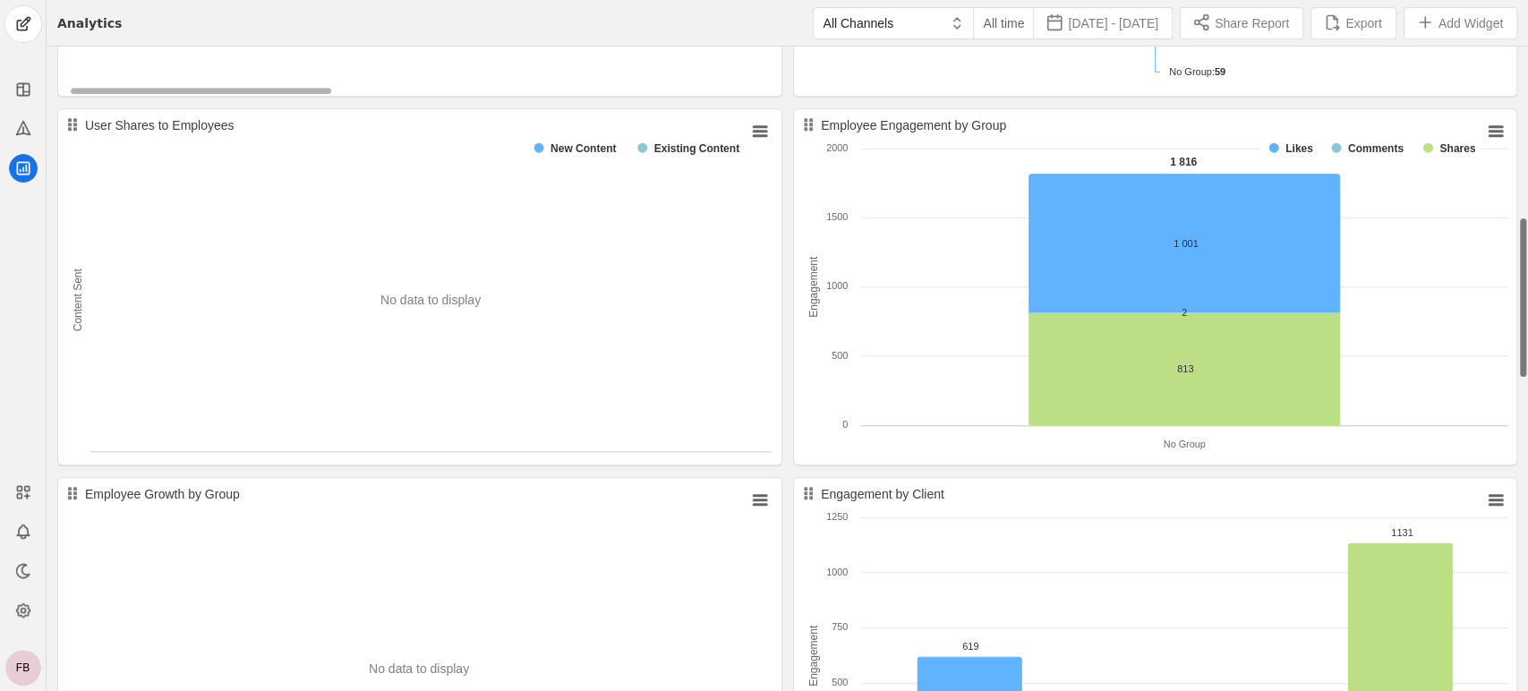
drag, startPoint x: 1523, startPoint y: 144, endPoint x: 1526, endPoint y: 271, distance: 127.2
click at [1526, 276] on div "Engagement Leaderboard All Employees Rank Employee Likes Shares Cmnts Total 31 …" at bounding box center [787, 656] width 1481 height 2592
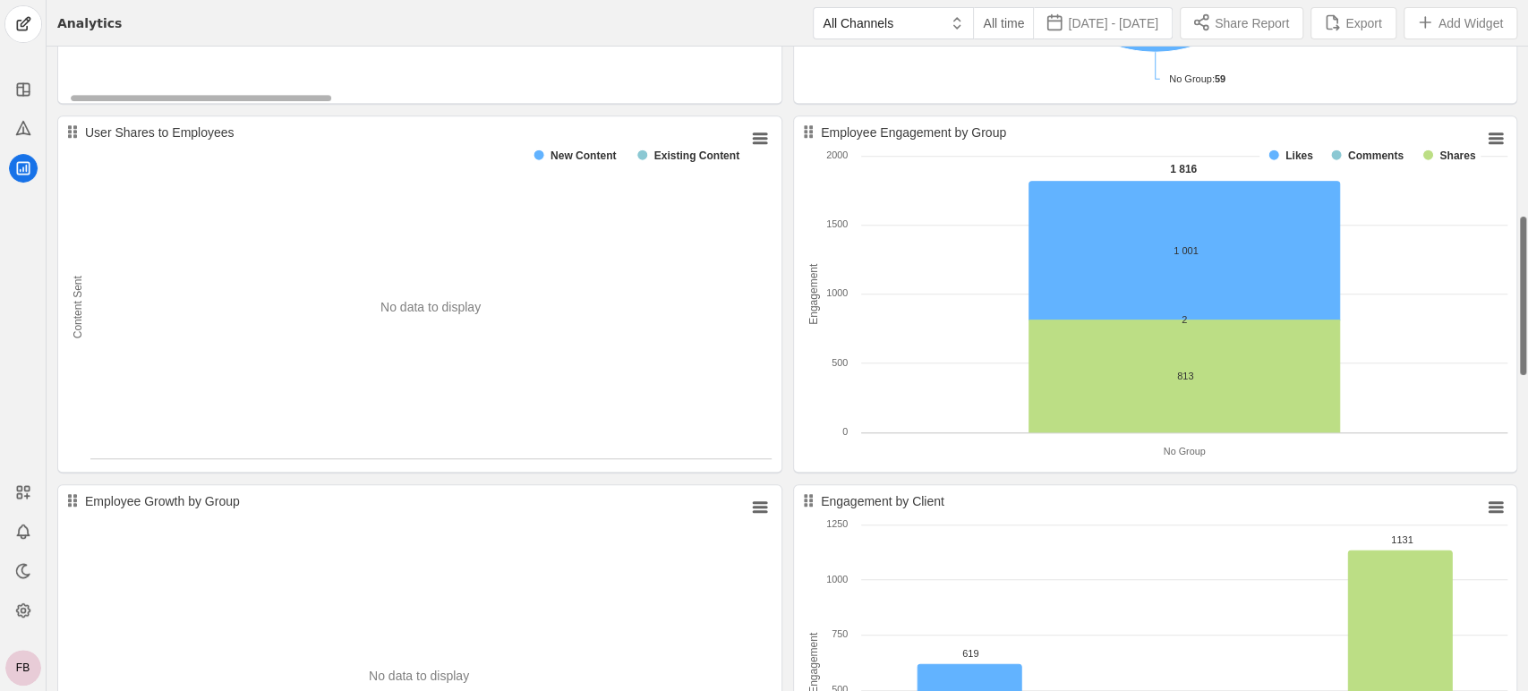
drag, startPoint x: 1526, startPoint y: 271, endPoint x: 1523, endPoint y: 293, distance: 21.6
click at [1523, 293] on div "Engagement Leaderboard All Employees Rank Employee Likes Shares Cmnts Total 31 …" at bounding box center [787, 663] width 1481 height 2592
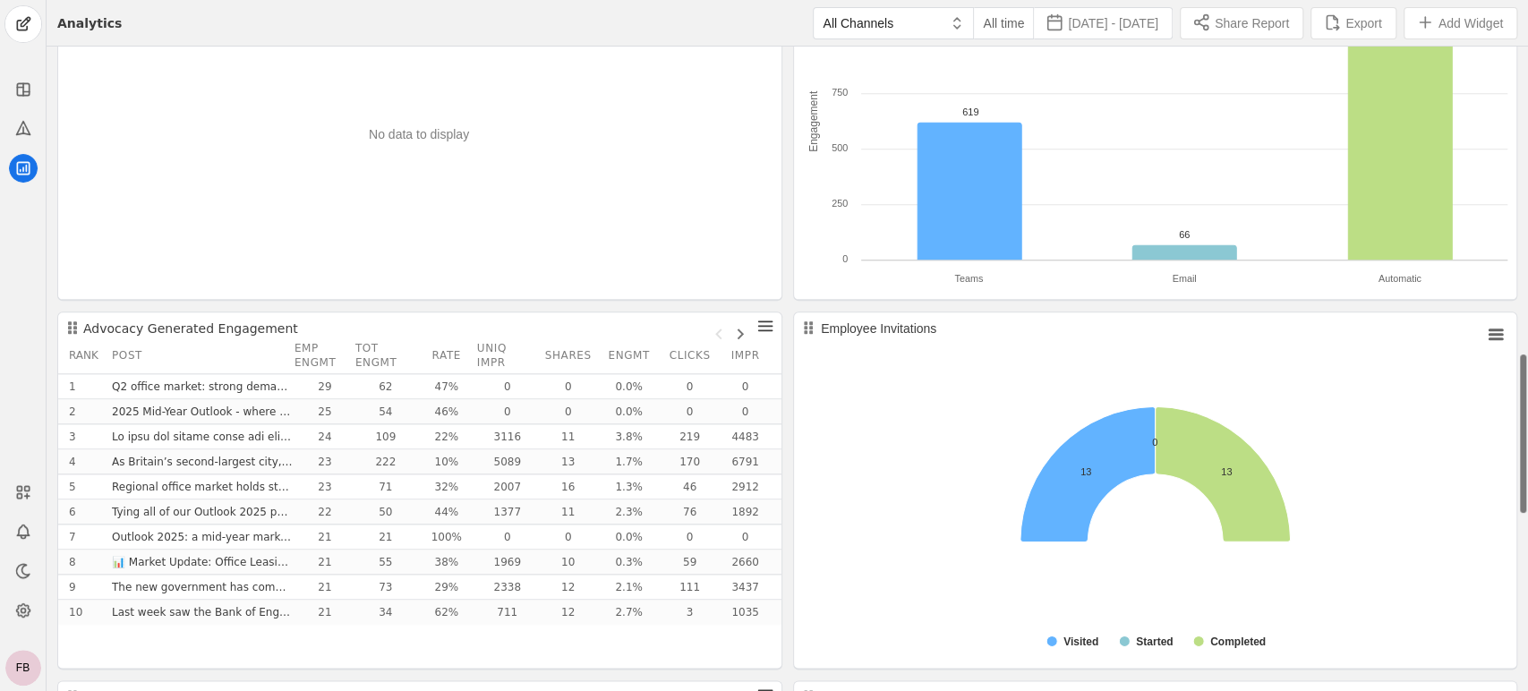
scroll to position [1246, 0]
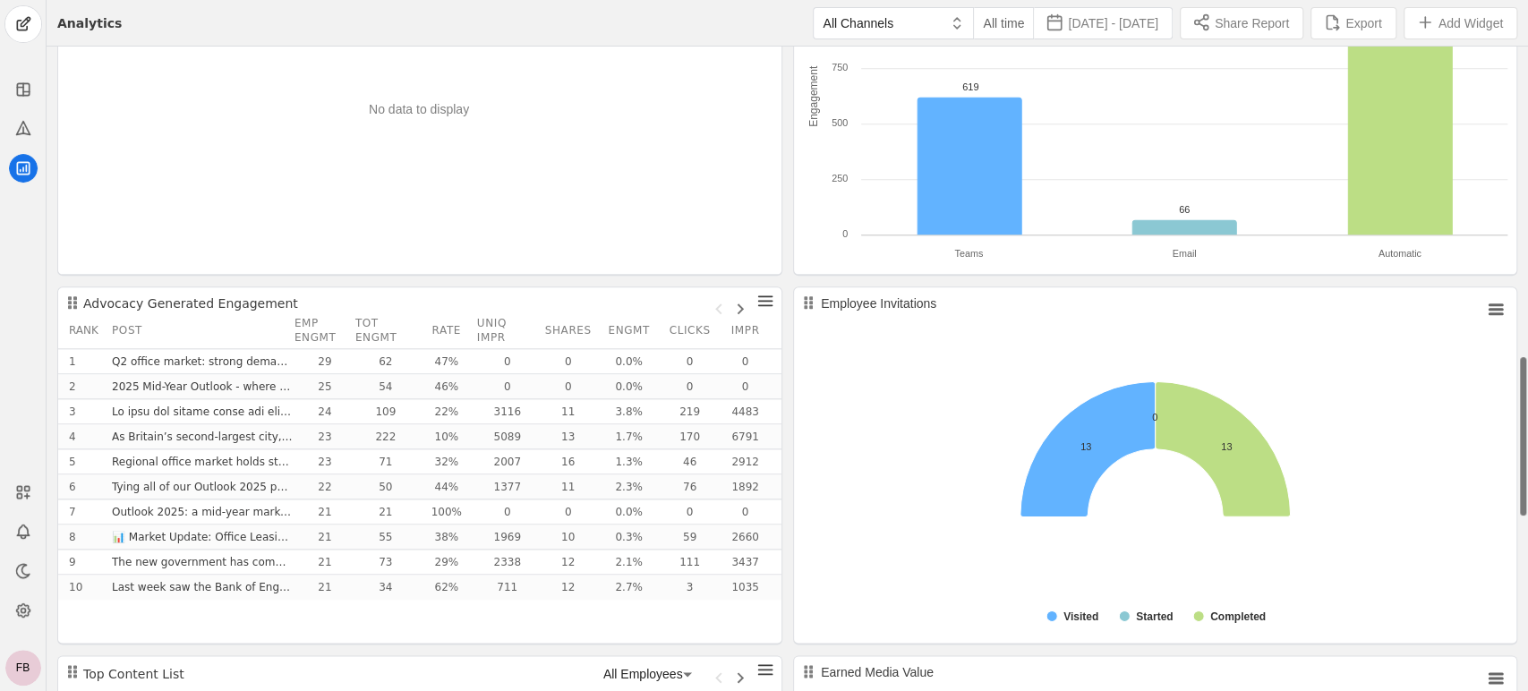
drag, startPoint x: 1525, startPoint y: 264, endPoint x: 1526, endPoint y: 405, distance: 140.5
click at [1526, 405] on div "Engagement Leaderboard All Employees Rank Employee Likes Shares Cmnts Total 31 …" at bounding box center [787, 97] width 1481 height 2592
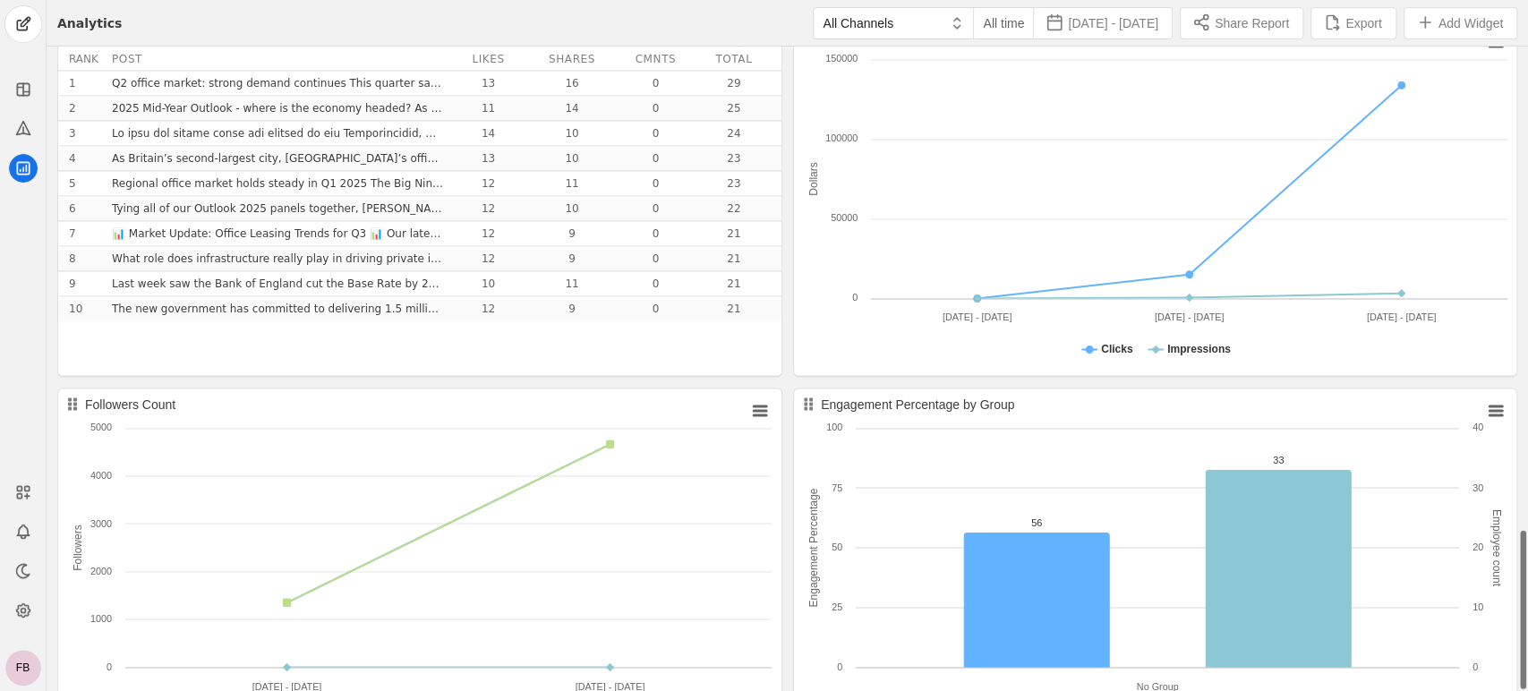
scroll to position [1947, 0]
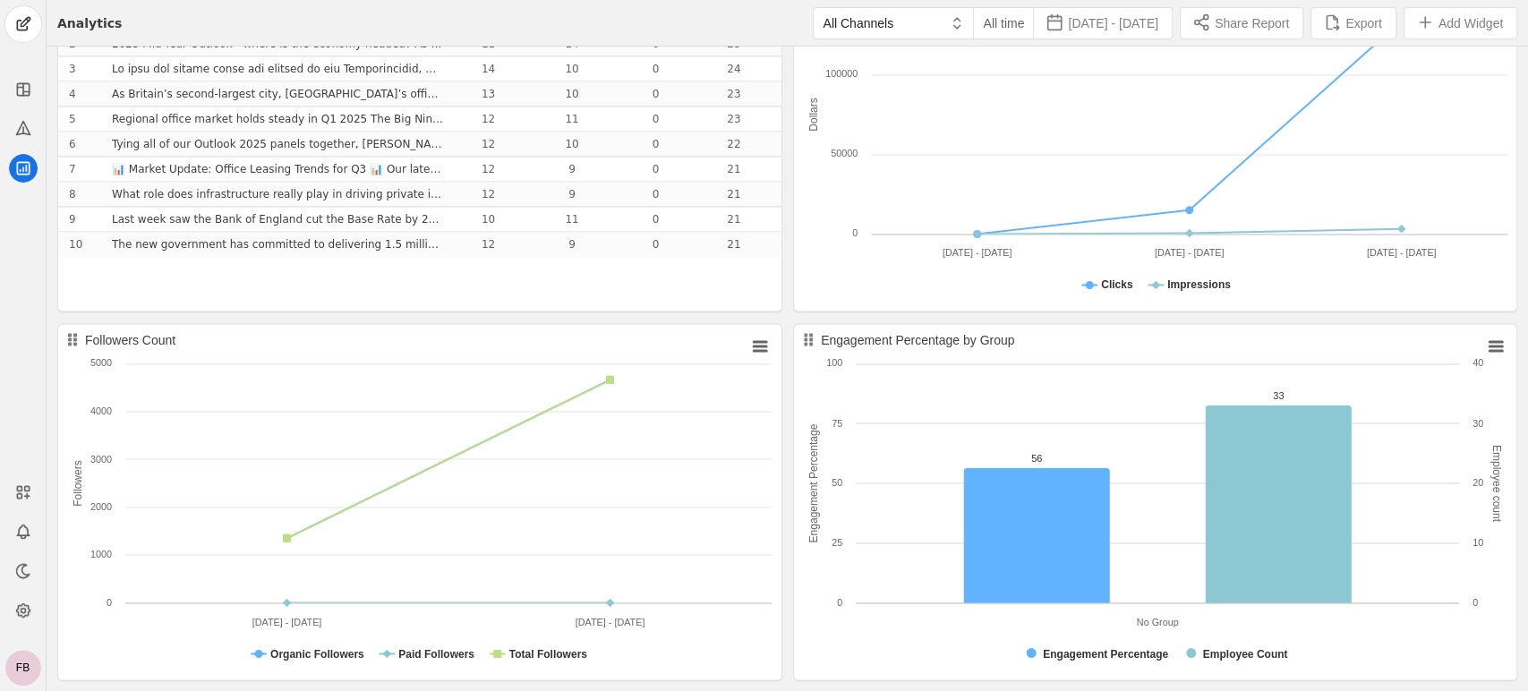
drag, startPoint x: 1523, startPoint y: 399, endPoint x: 1526, endPoint y: 738, distance: 338.4
click at [1526, 690] on html "FB Analytics All Channels All time [DATE] - [DATE] Share Report Export Add Widg…" at bounding box center [764, 345] width 1528 height 691
click at [1068, 22] on span "[DATE] - [DATE]" at bounding box center [1113, 23] width 90 height 18
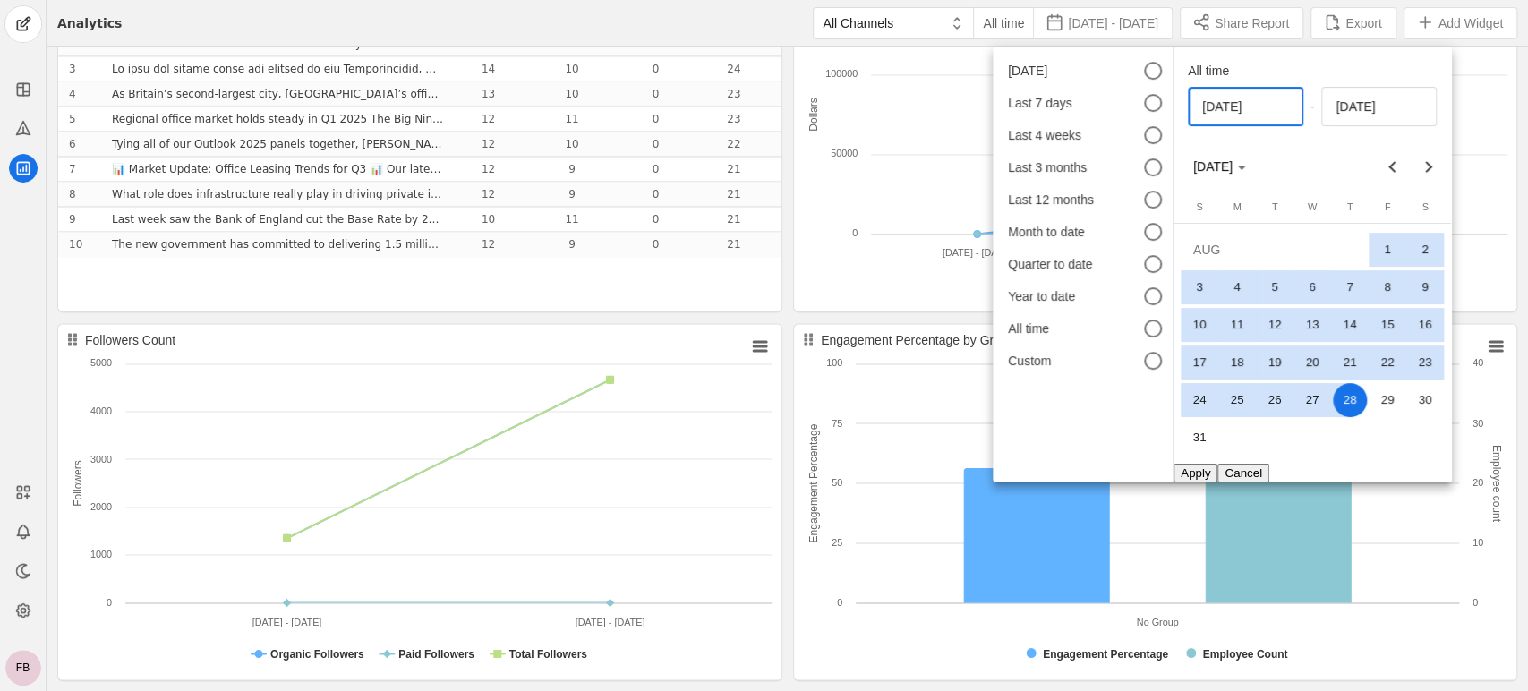
click at [1264, 107] on input "[DATE]" at bounding box center [1245, 106] width 87 height 21
type input "[DATE]"
click at [1302, 71] on div "All time" at bounding box center [1312, 71] width 249 height 18
click at [1189, 474] on button "Apply" at bounding box center [1195, 472] width 44 height 19
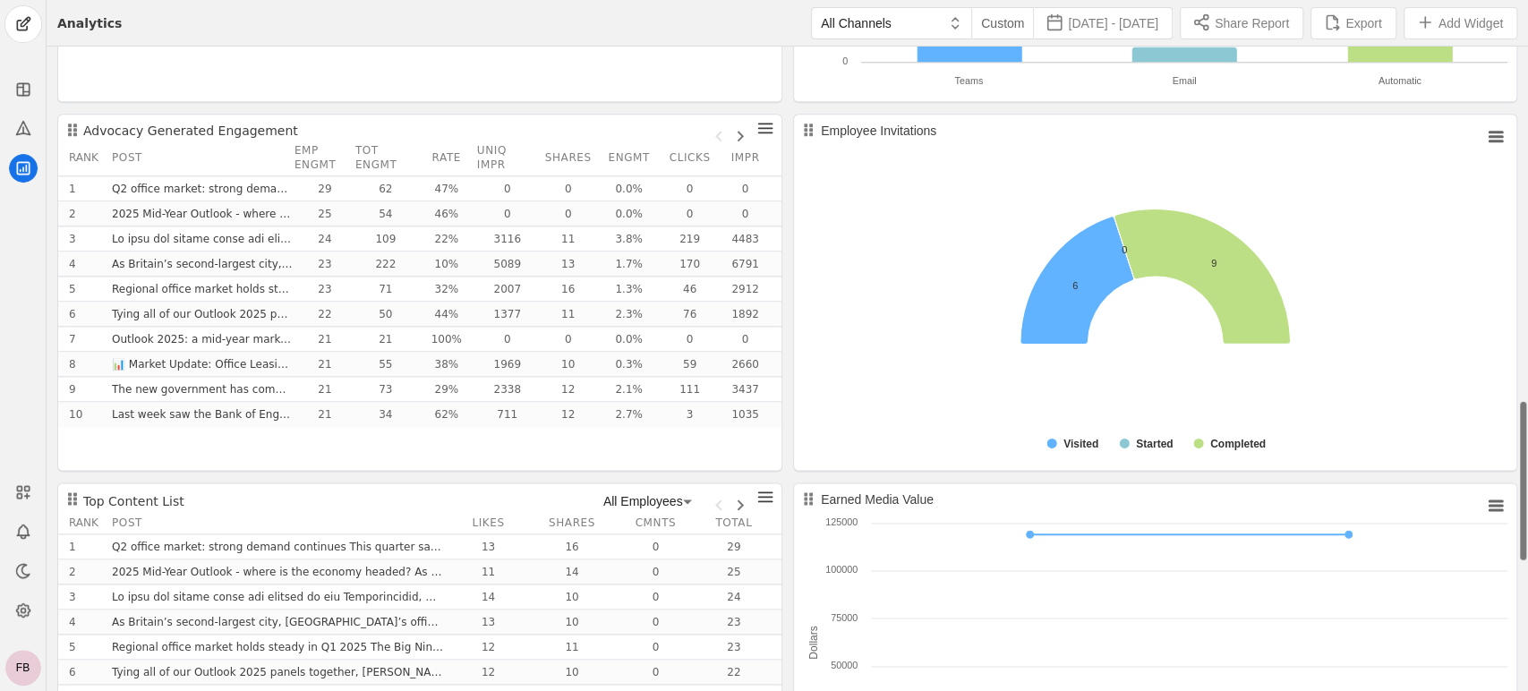
scroll to position [1426, 0]
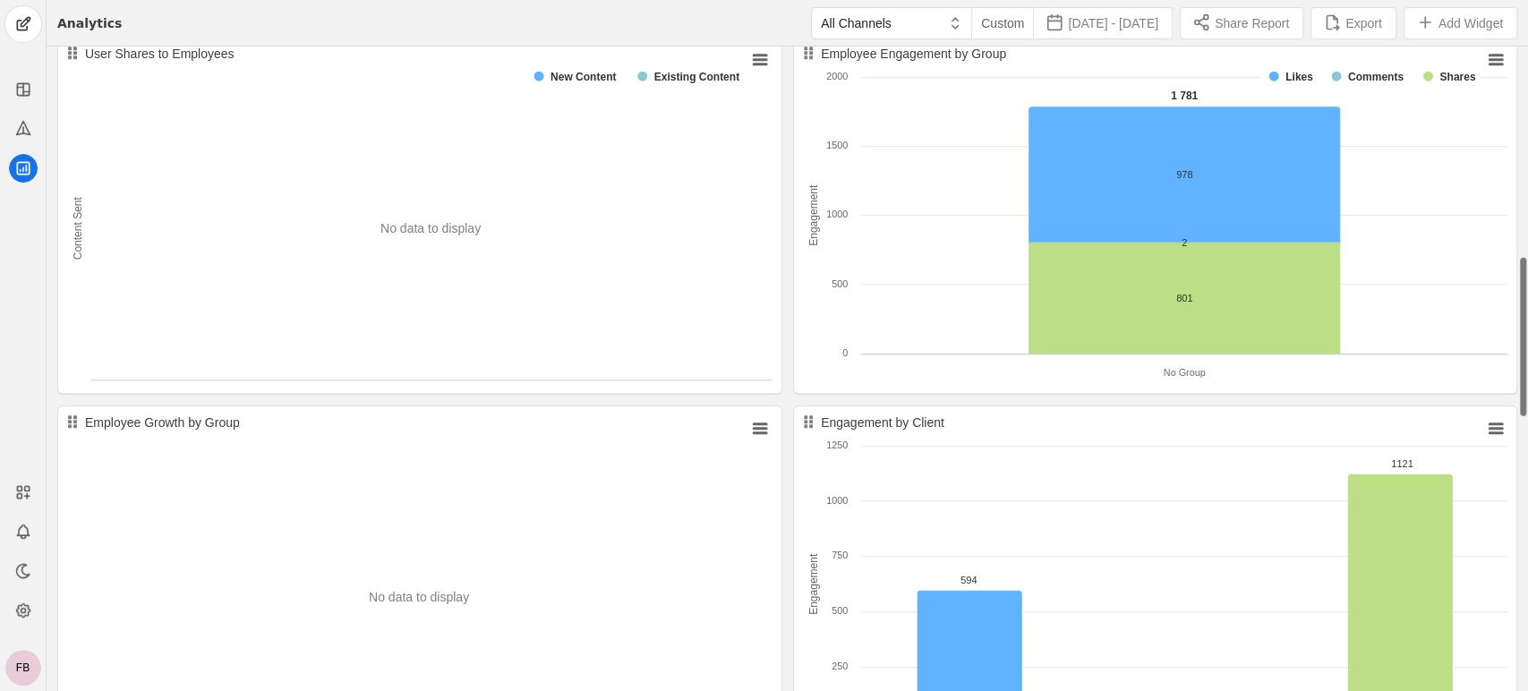
drag, startPoint x: 1522, startPoint y: 556, endPoint x: 1464, endPoint y: 226, distance: 334.3
click at [1464, 227] on div "Engagement Leaderboard All Employees Rank Employee Likes Shares Cmnts Total 1 […" at bounding box center [787, 584] width 1481 height 2592
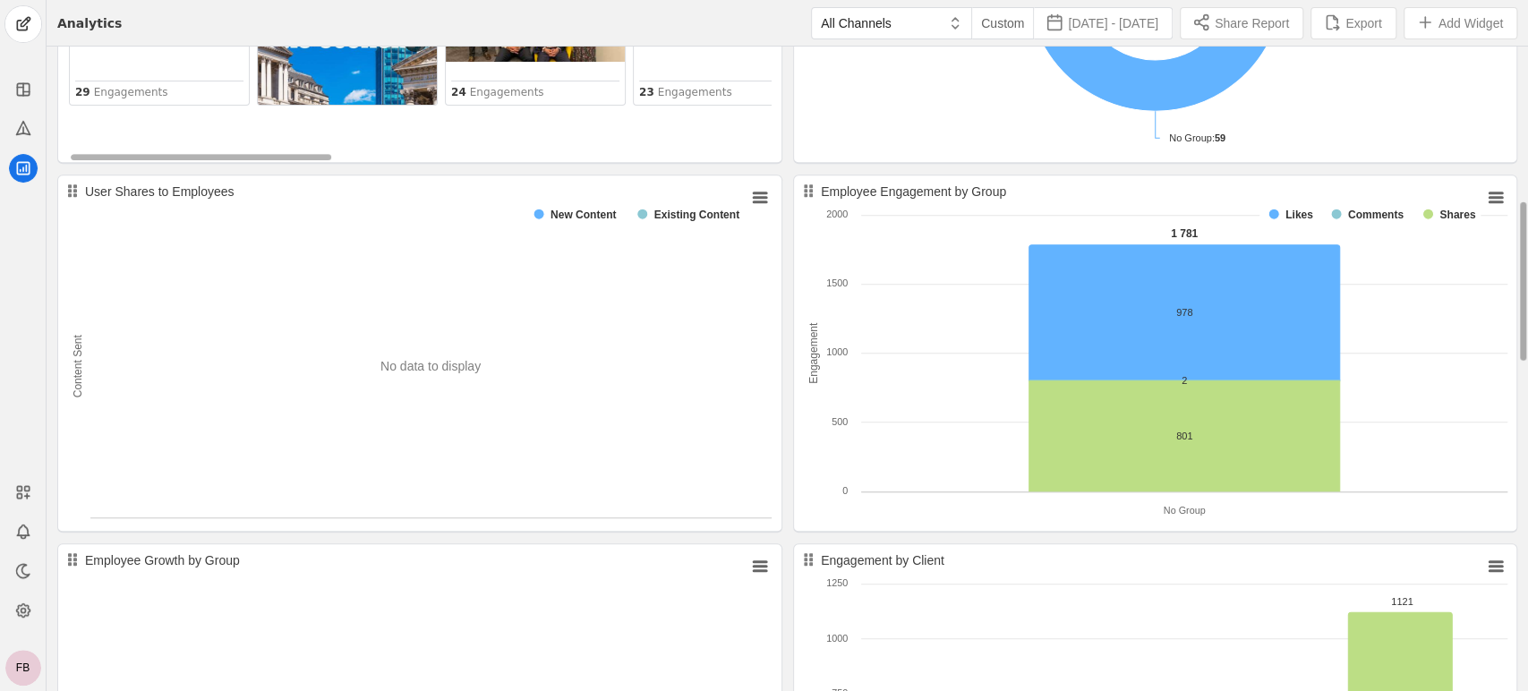
drag, startPoint x: 1526, startPoint y: 335, endPoint x: 1518, endPoint y: 248, distance: 87.2
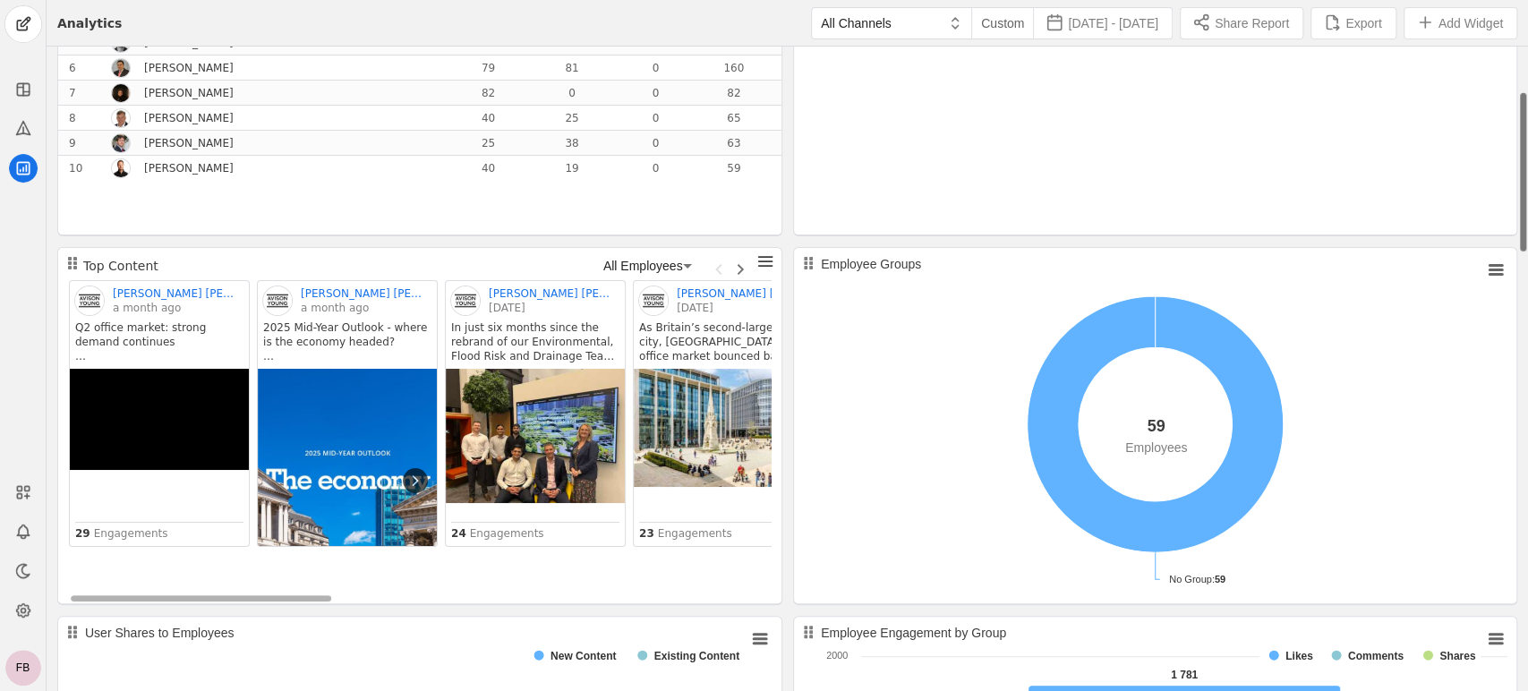
scroll to position [0, 0]
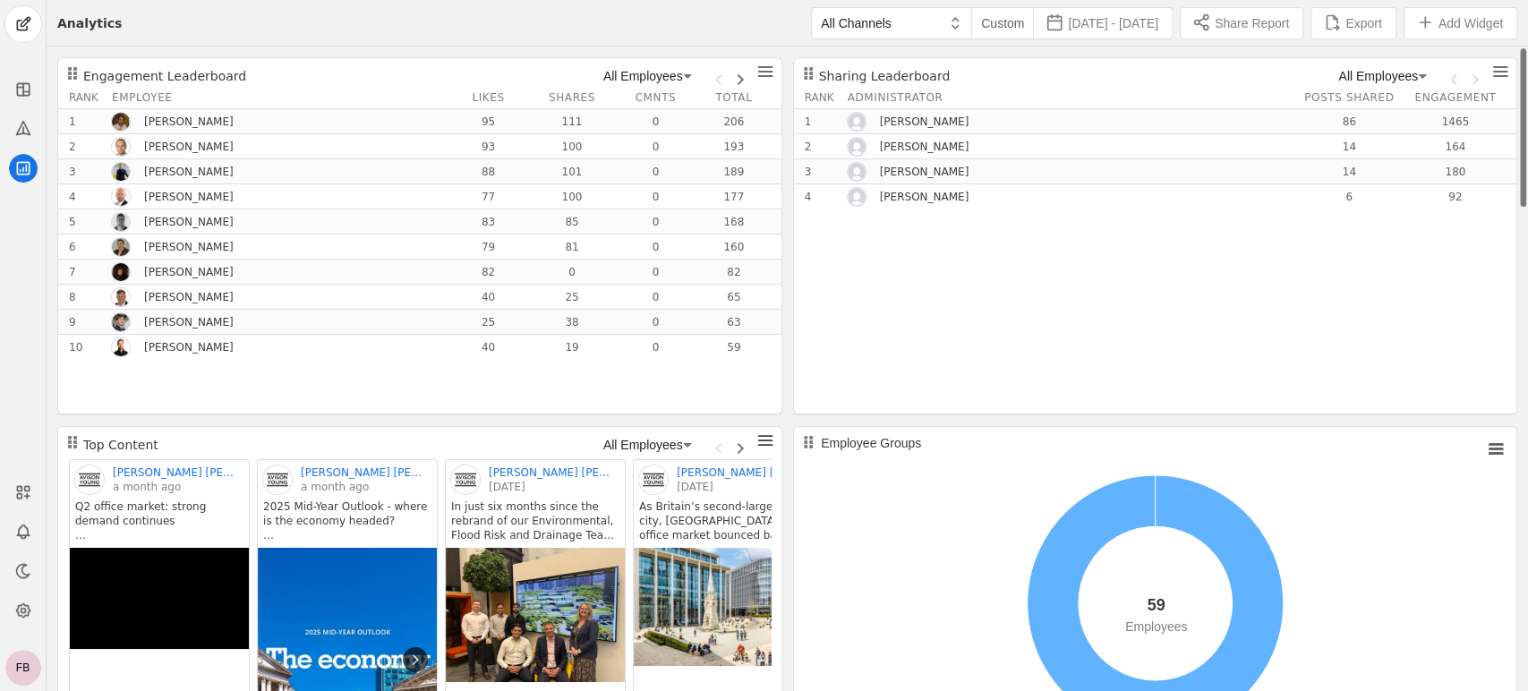
drag, startPoint x: 1523, startPoint y: 291, endPoint x: 1481, endPoint y: 75, distance: 220.0
click at [1355, 23] on span "Export" at bounding box center [1363, 23] width 36 height 18
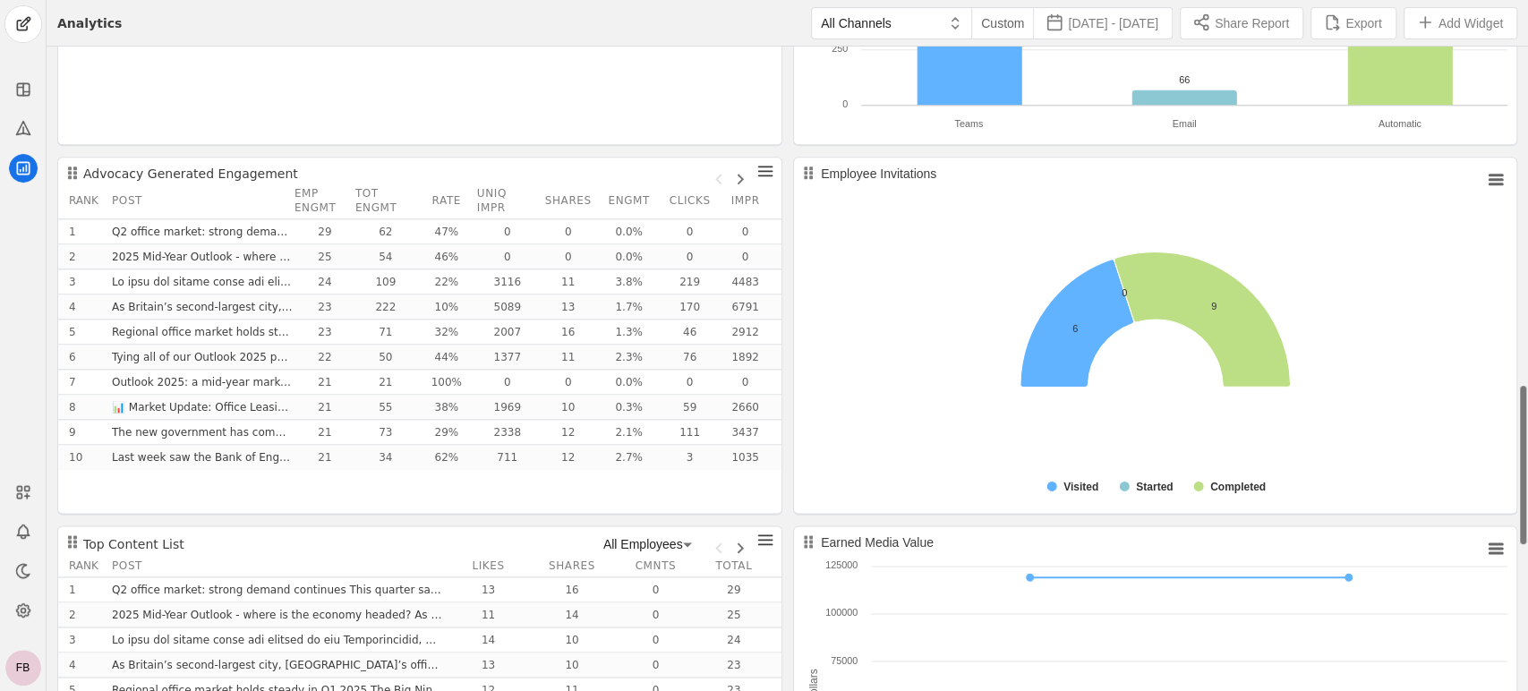
scroll to position [1352, 0]
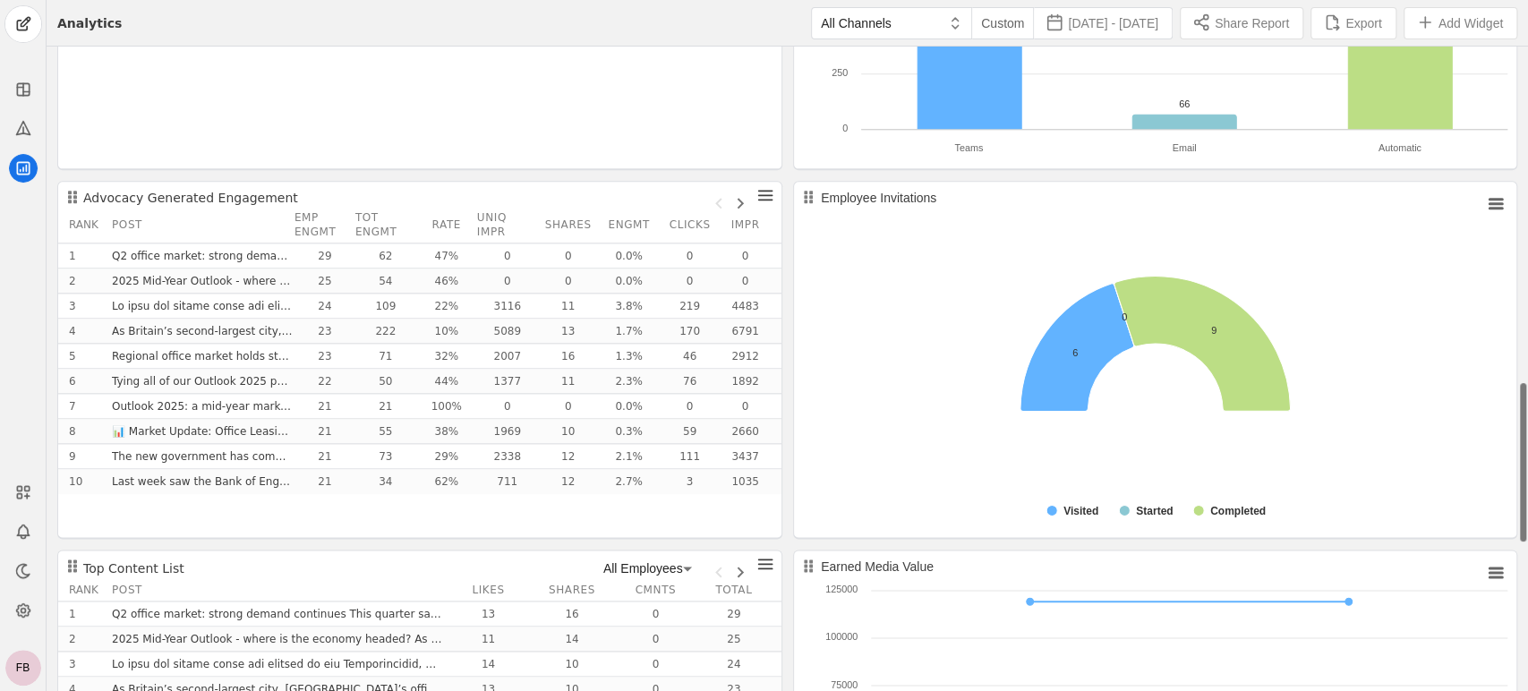
drag, startPoint x: 1525, startPoint y: 190, endPoint x: 1521, endPoint y: 525, distance: 335.7
